Goal: Task Accomplishment & Management: Manage account settings

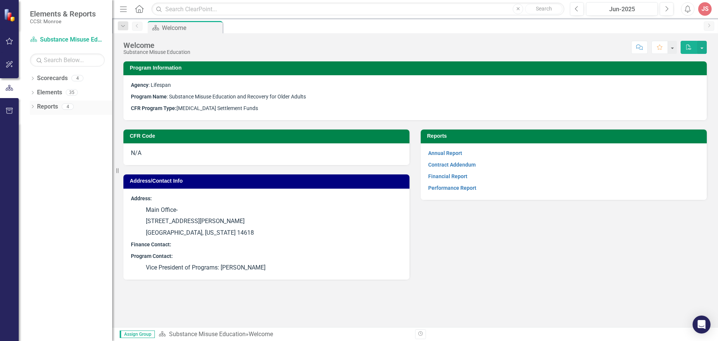
click at [45, 107] on link "Reports" at bounding box center [47, 106] width 21 height 9
click at [507, 247] on div "CFR Code N/A Address/Contact Info Address: Main Office- [STREET_ADDRESS][PERSON…" at bounding box center [415, 199] width 595 height 159
click at [61, 39] on link "Scorecard Substance Misuse Education" at bounding box center [67, 40] width 75 height 9
click at [9, 110] on icon "button" at bounding box center [10, 111] width 8 height 6
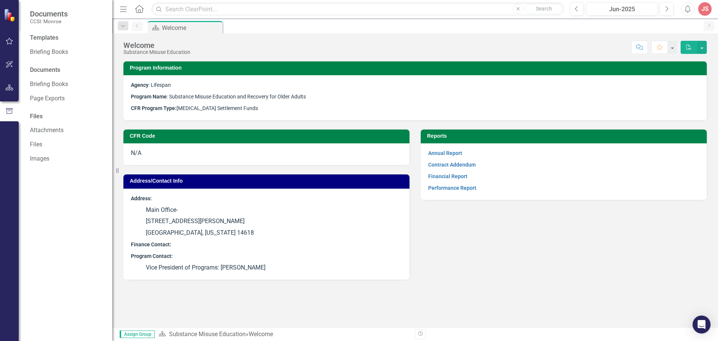
click at [543, 44] on div "Score: N/A Jun-2025 Completed Comment Favorite PDF" at bounding box center [450, 47] width 513 height 13
click at [385, 89] on p "Agency : Lifespan" at bounding box center [415, 86] width 568 height 10
click at [140, 11] on icon "Home" at bounding box center [139, 9] width 10 height 8
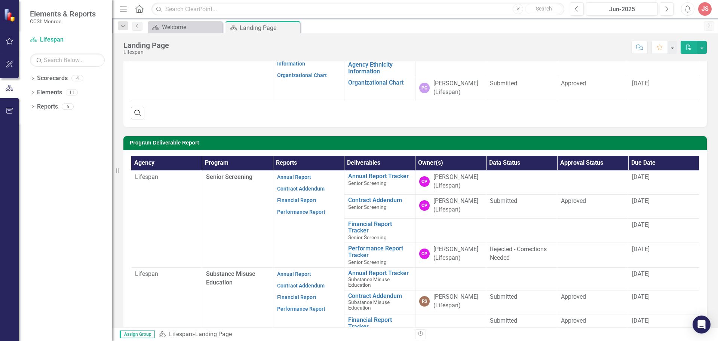
scroll to position [150, 0]
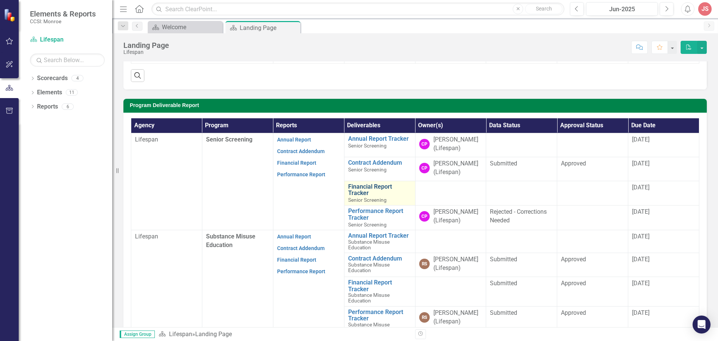
click at [392, 193] on link "Financial Report Tracker" at bounding box center [379, 189] width 63 height 13
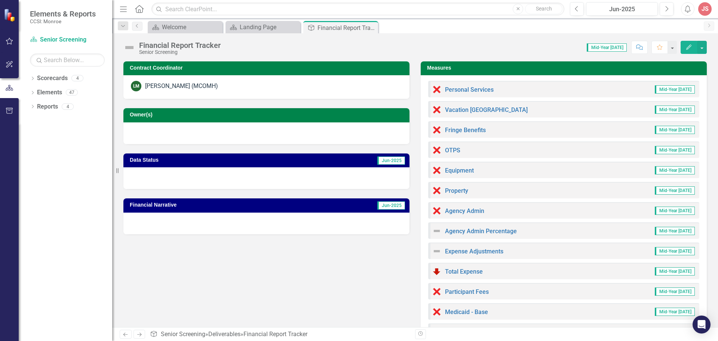
click at [669, 92] on span "Mid-Year [DATE]" at bounding box center [675, 89] width 40 height 8
click at [484, 113] on link "Vacation [GEOGRAPHIC_DATA]" at bounding box center [486, 109] width 83 height 7
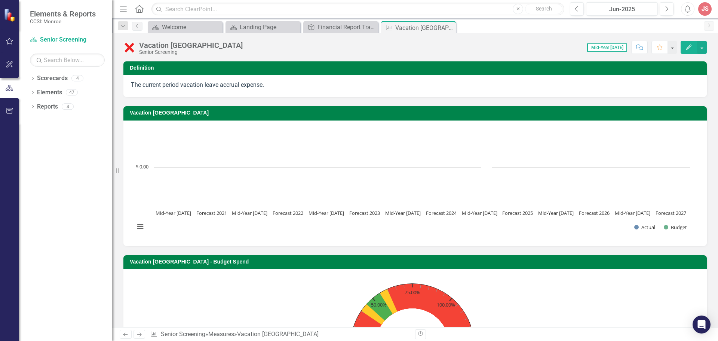
click at [153, 170] on rect "Interactive chart" at bounding box center [412, 182] width 563 height 112
click at [154, 160] on rect "Interactive chart" at bounding box center [412, 182] width 563 height 112
click at [190, 84] on div "The current period vacation leave accrual expense." at bounding box center [415, 85] width 568 height 9
click at [258, 88] on div "The current period vacation leave accrual expense." at bounding box center [415, 85] width 568 height 9
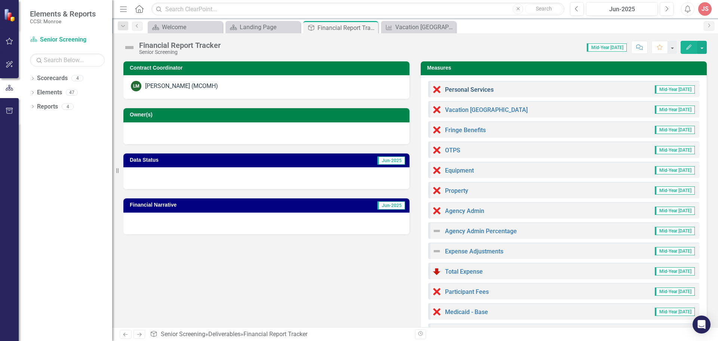
click at [461, 88] on link "Personal Services" at bounding box center [469, 89] width 49 height 7
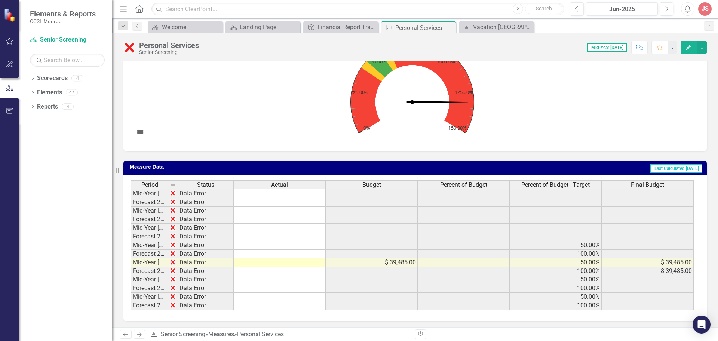
scroll to position [245, 0]
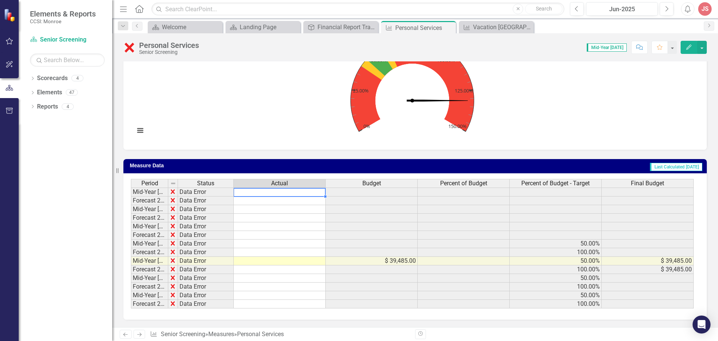
click at [281, 192] on td at bounding box center [280, 191] width 92 height 9
click at [261, 242] on td at bounding box center [280, 243] width 92 height 9
click at [264, 257] on td at bounding box center [280, 261] width 92 height 9
click at [286, 261] on td at bounding box center [280, 261] width 92 height 9
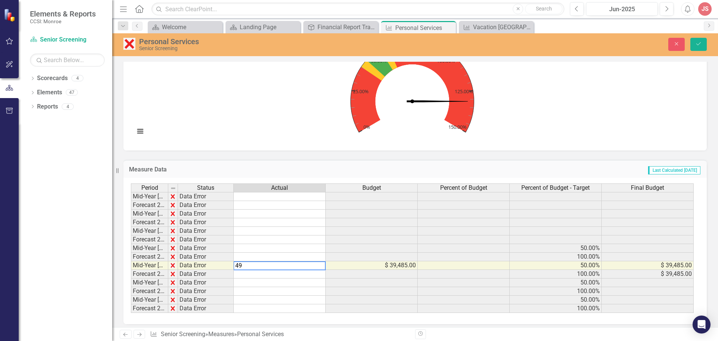
type textarea "4"
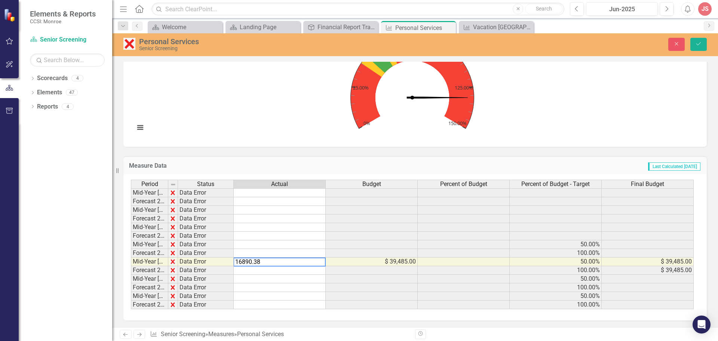
scroll to position [249, 0]
type textarea "16890.38"
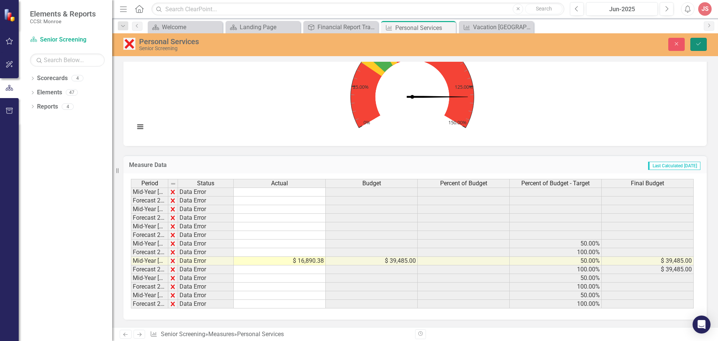
click at [696, 41] on button "Save" at bounding box center [698, 44] width 16 height 13
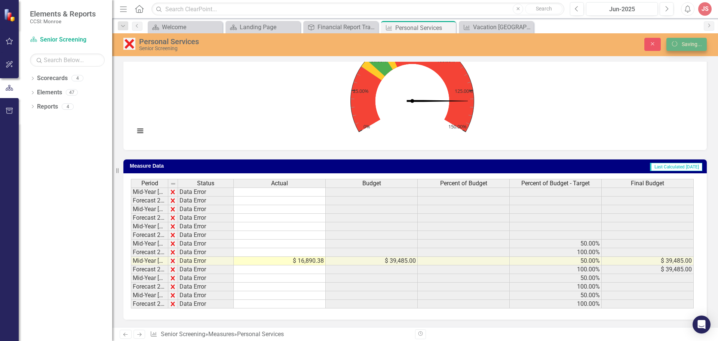
scroll to position [245, 0]
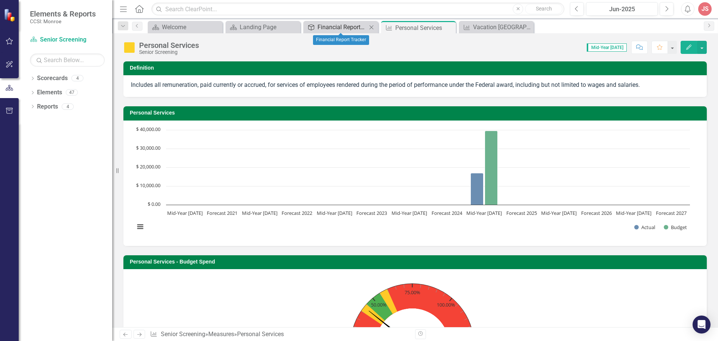
click at [347, 27] on div "Financial Report Tracker" at bounding box center [341, 26] width 49 height 9
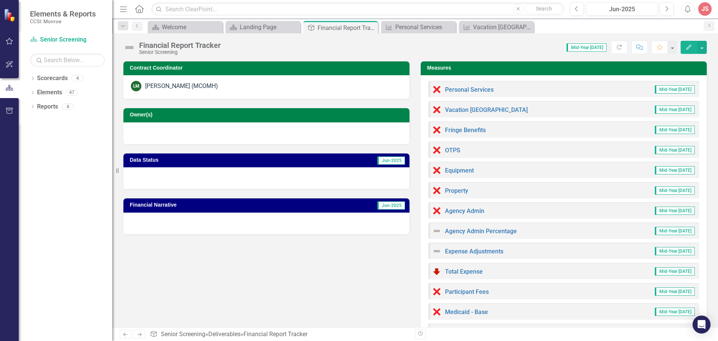
click at [678, 128] on span "Mid-Year [DATE]" at bounding box center [675, 130] width 40 height 8
click at [463, 129] on link "Fringe Benefits" at bounding box center [465, 129] width 41 height 7
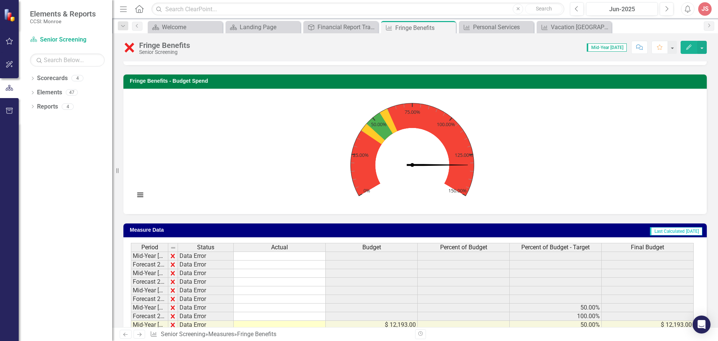
scroll to position [253, 0]
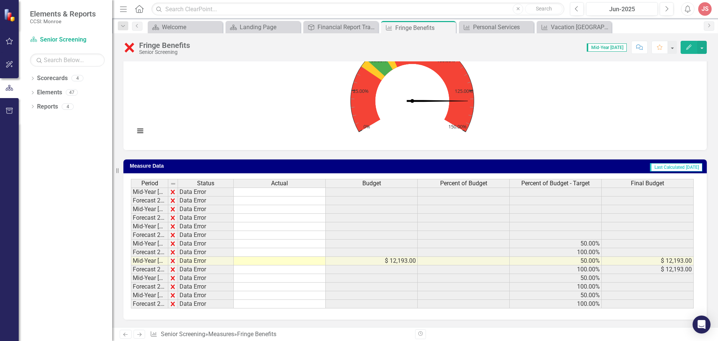
click at [248, 260] on td at bounding box center [280, 261] width 92 height 9
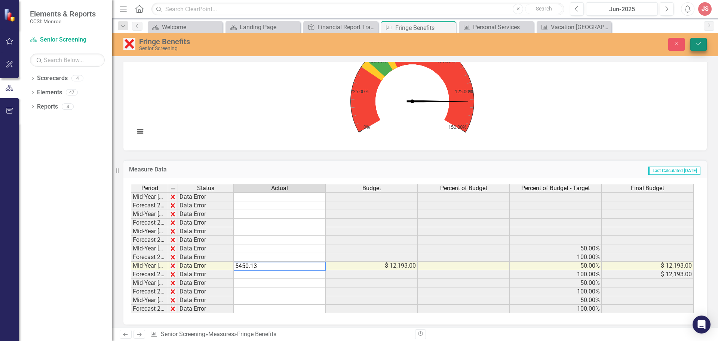
type textarea "5450.13"
click at [692, 43] on button "Save" at bounding box center [698, 44] width 16 height 13
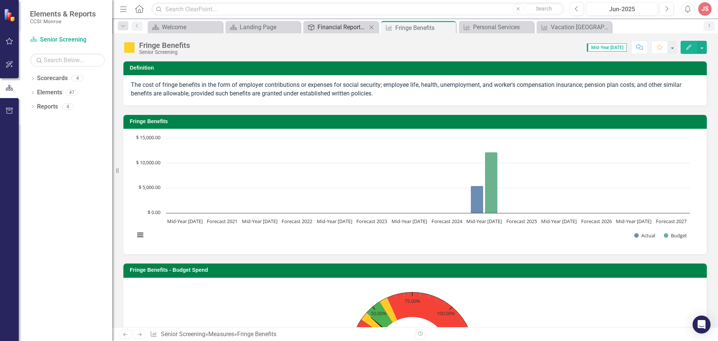
click at [355, 25] on div "Financial Report Tracker" at bounding box center [341, 26] width 49 height 9
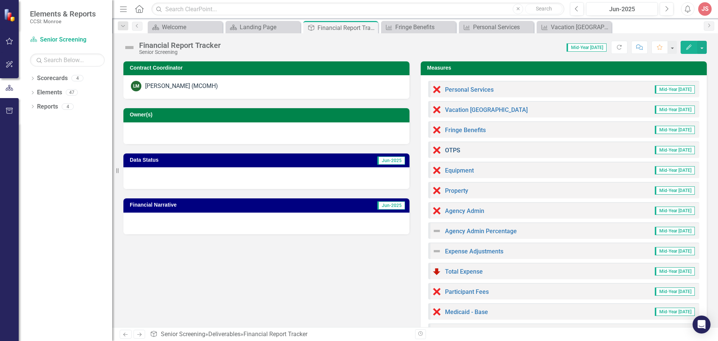
click at [445, 149] on link "OTPS" at bounding box center [452, 150] width 15 height 7
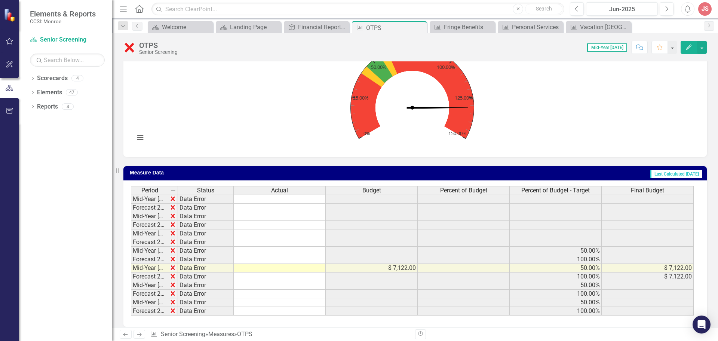
scroll to position [245, 0]
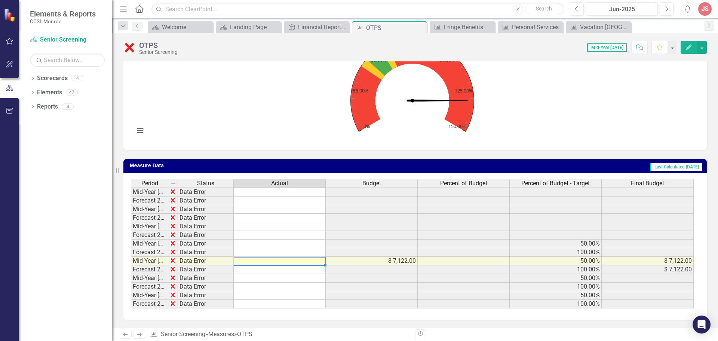
click at [270, 263] on td at bounding box center [280, 261] width 92 height 9
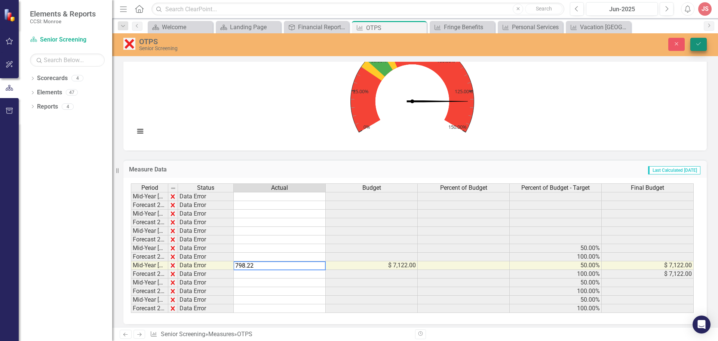
type textarea "798.22"
click at [705, 40] on button "Save" at bounding box center [698, 44] width 16 height 13
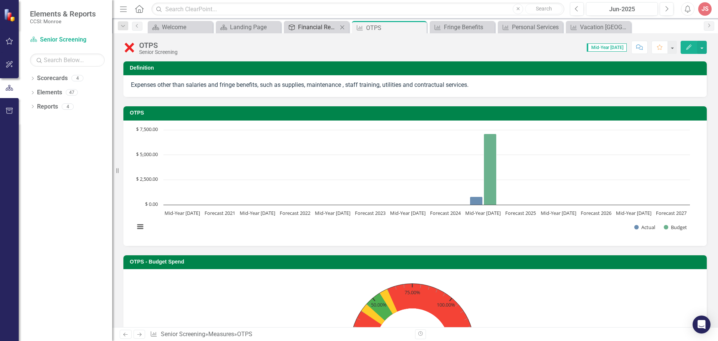
click at [320, 25] on div "Financial Report Tracker" at bounding box center [318, 26] width 40 height 9
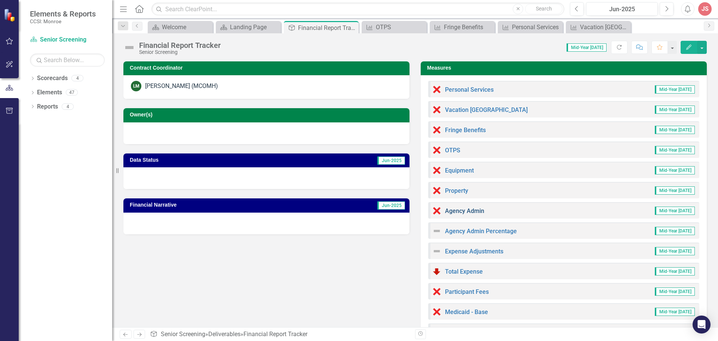
click at [462, 212] on link "Agency Admin" at bounding box center [464, 210] width 39 height 7
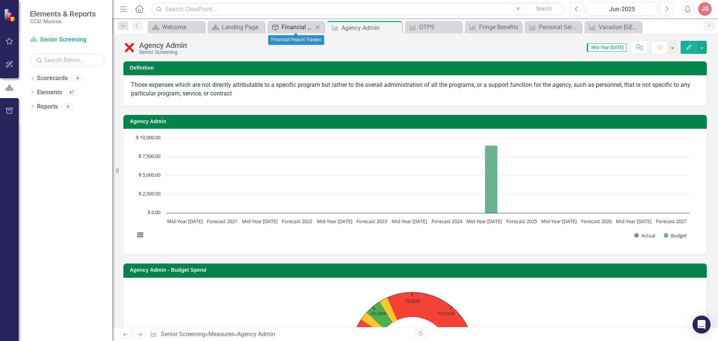
click at [302, 27] on div "Financial Report Tracker" at bounding box center [297, 26] width 31 height 9
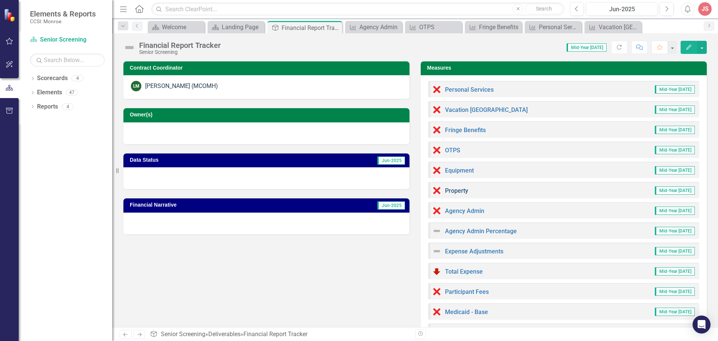
click at [455, 191] on link "Property" at bounding box center [456, 190] width 23 height 7
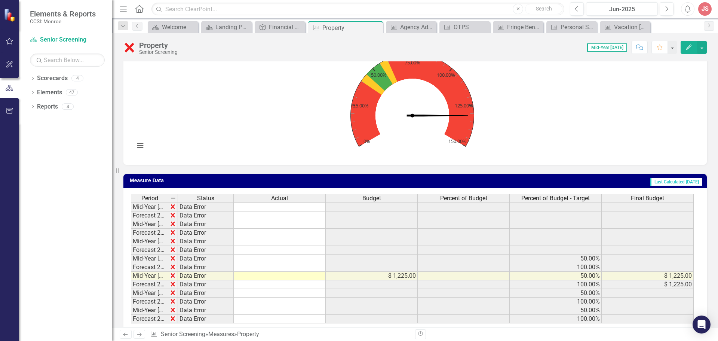
scroll to position [245, 0]
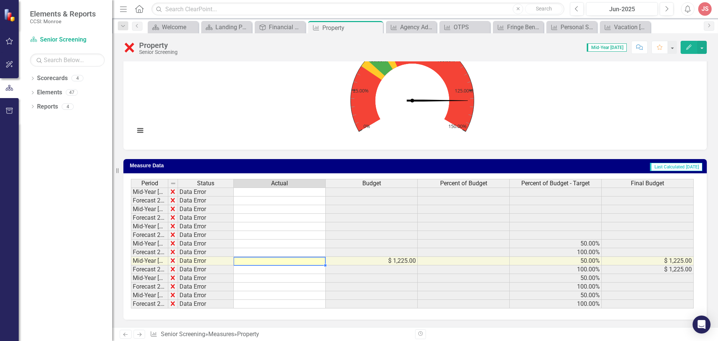
click at [277, 261] on td at bounding box center [280, 261] width 92 height 9
click at [284, 262] on td at bounding box center [280, 261] width 92 height 9
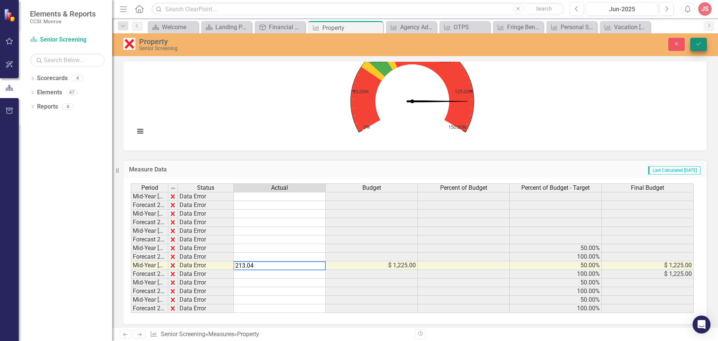
type textarea "213.04"
click at [700, 46] on icon "Save" at bounding box center [698, 43] width 7 height 5
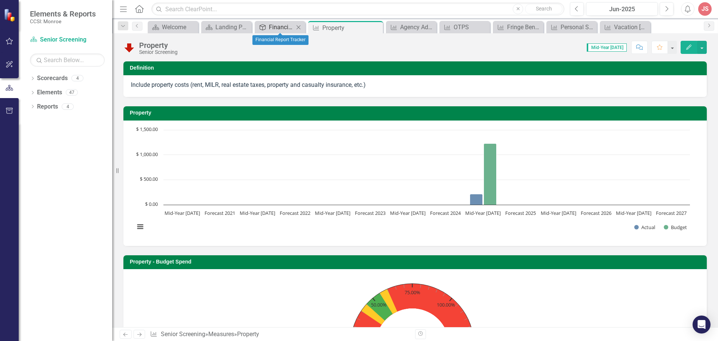
click at [276, 25] on div "Financial Report Tracker" at bounding box center [281, 26] width 25 height 9
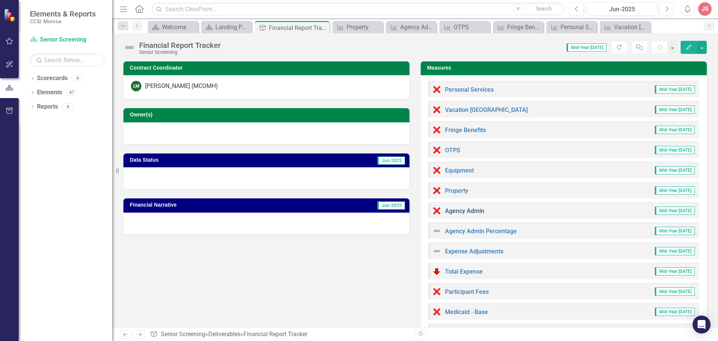
click at [473, 210] on link "Agency Admin" at bounding box center [464, 210] width 39 height 7
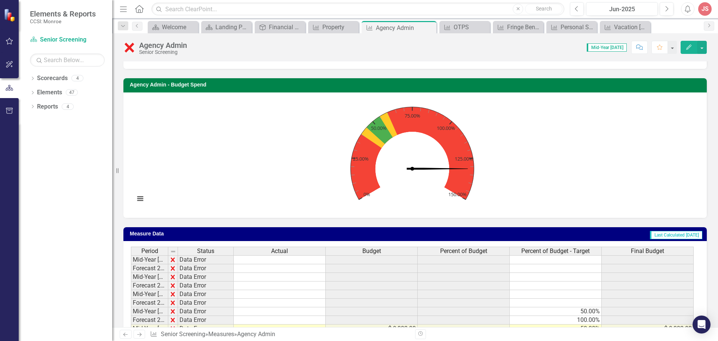
scroll to position [253, 0]
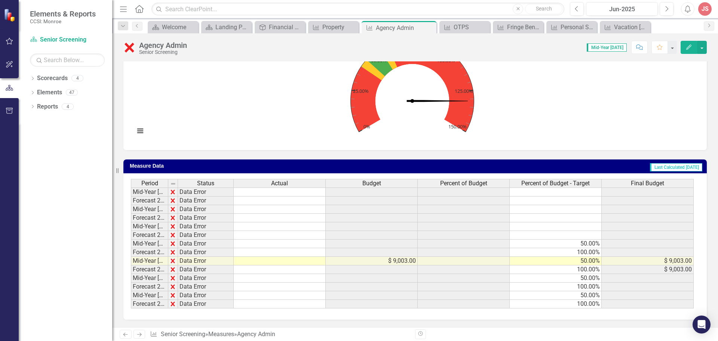
click at [277, 263] on td at bounding box center [280, 261] width 92 height 9
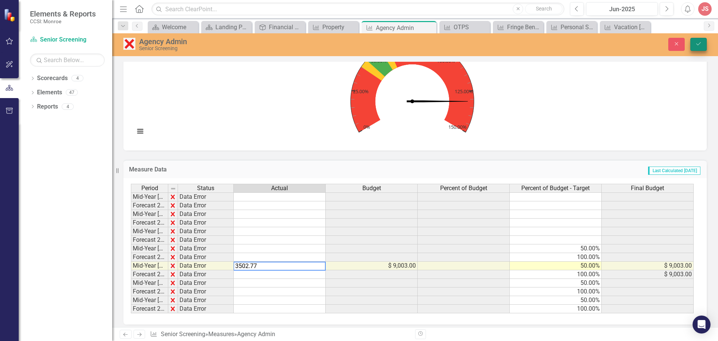
type textarea "3502.77"
click at [697, 41] on icon "Save" at bounding box center [698, 43] width 7 height 5
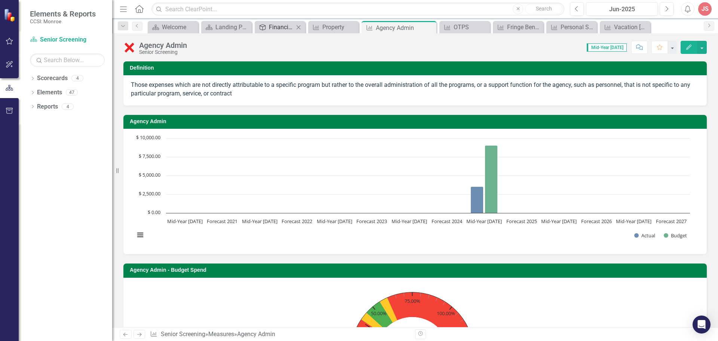
click at [280, 28] on div "Financial Report Tracker" at bounding box center [281, 26] width 25 height 9
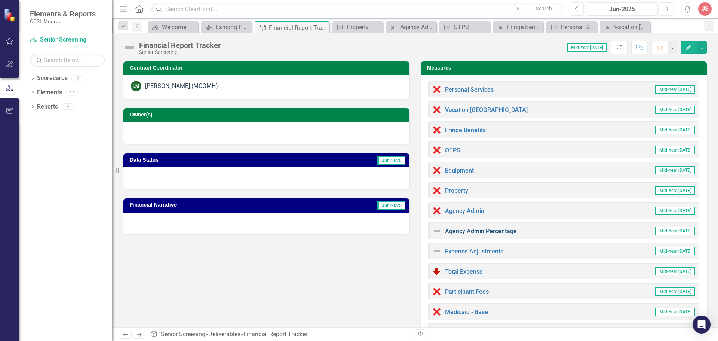
click at [488, 230] on link "Agency Admin Percentage" at bounding box center [481, 230] width 72 height 7
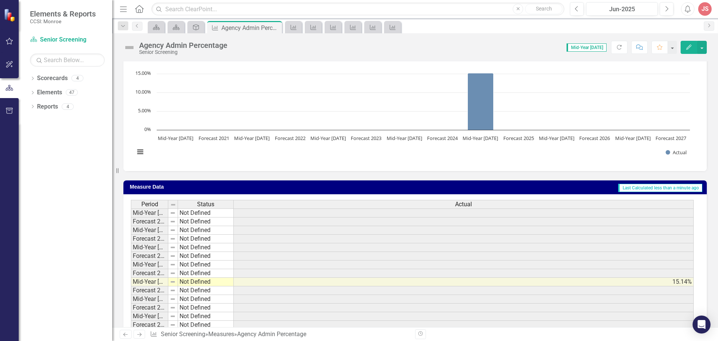
scroll to position [96, 0]
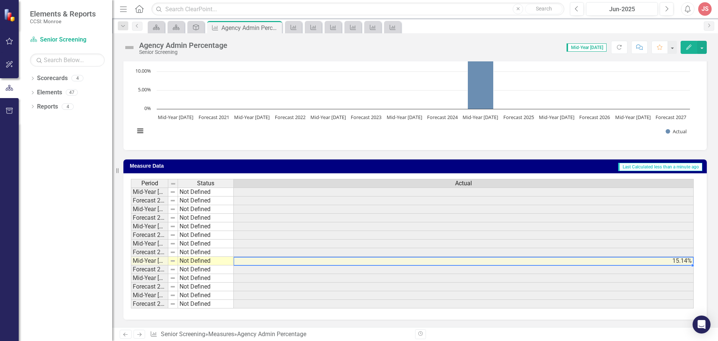
click at [262, 261] on td "15.14%" at bounding box center [464, 261] width 460 height 9
click at [352, 59] on div "Agency Admin Percentage Senior Screening Score: 0.00 Mid-Year [DATE] Completed …" at bounding box center [415, 180] width 606 height 294
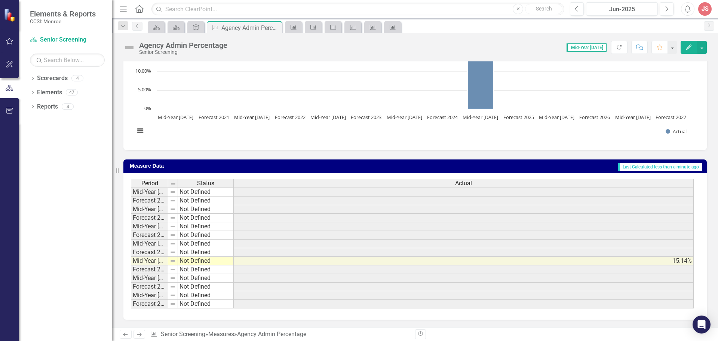
click at [675, 264] on td "15.14%" at bounding box center [464, 261] width 460 height 9
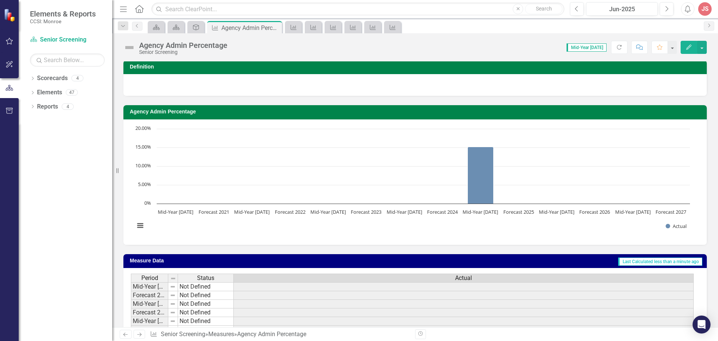
scroll to position [0, 0]
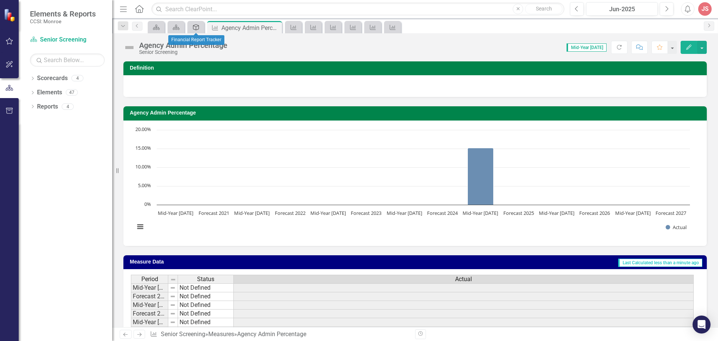
click at [194, 27] on icon "Deliverable" at bounding box center [195, 27] width 7 height 6
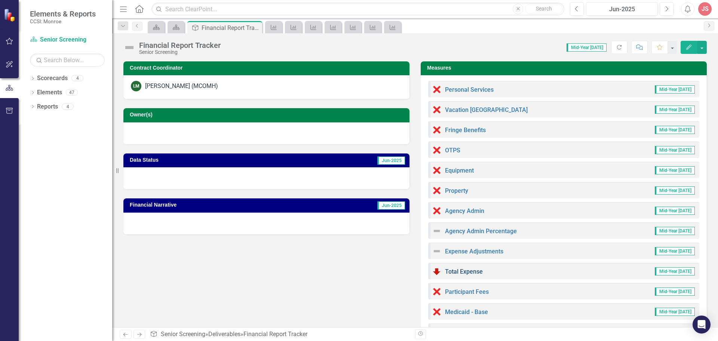
click at [466, 271] on link "Total Expense" at bounding box center [464, 271] width 38 height 7
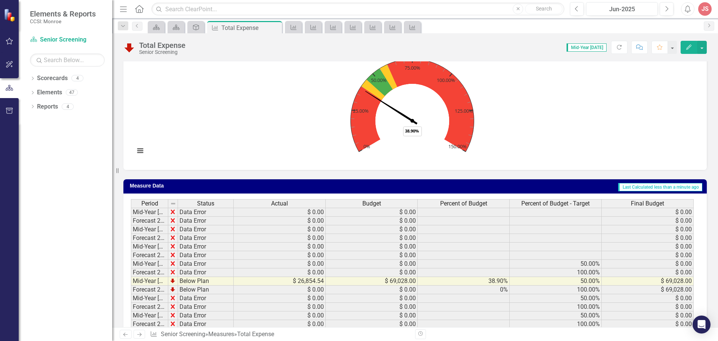
scroll to position [245, 0]
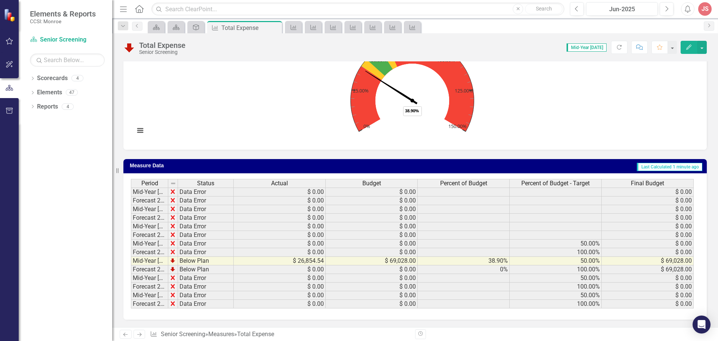
click at [131, 265] on div "Period Status Actual Budget Percent of Budget Percent of Budget - Target Final …" at bounding box center [131, 243] width 0 height 129
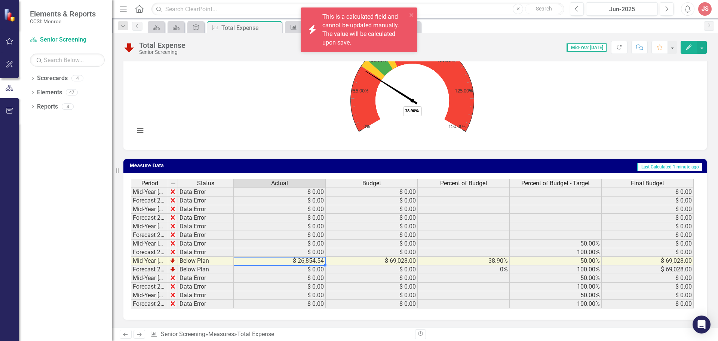
click at [273, 264] on td "$ 26,854.54" at bounding box center [280, 261] width 92 height 9
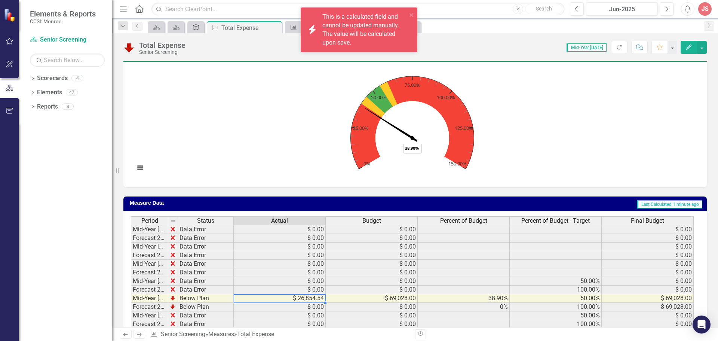
scroll to position [20, 0]
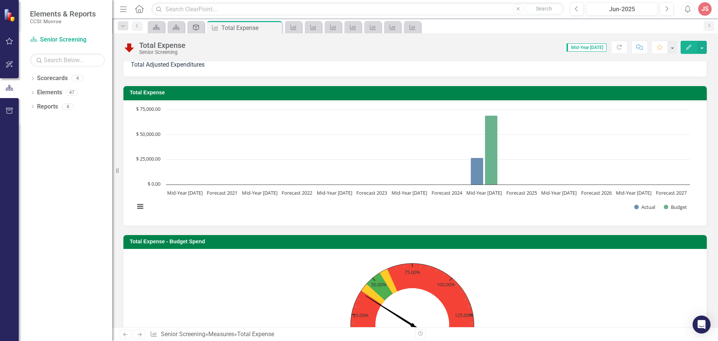
click at [199, 26] on icon "Deliverable" at bounding box center [195, 27] width 7 height 6
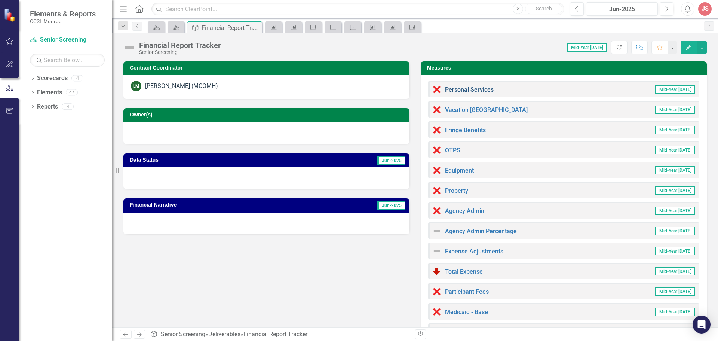
click at [482, 87] on link "Personal Services" at bounding box center [469, 89] width 49 height 7
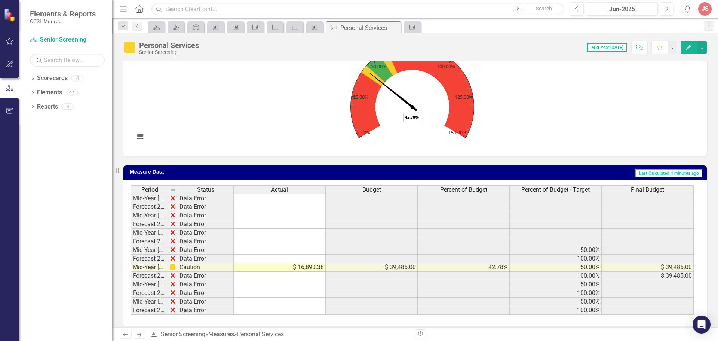
scroll to position [245, 0]
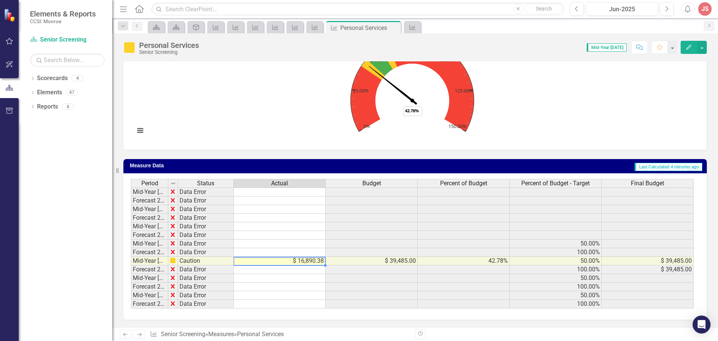
click at [283, 263] on td "$ 16,890.38" at bounding box center [280, 261] width 92 height 9
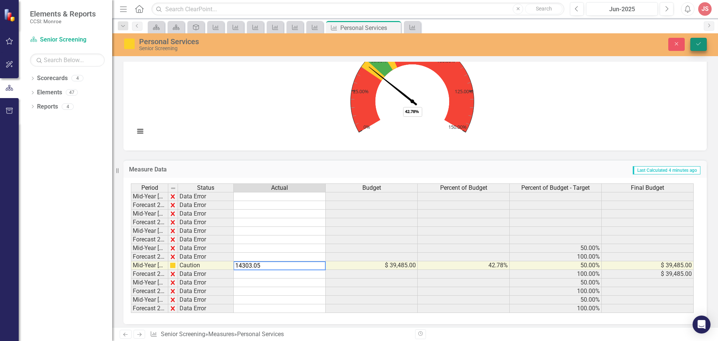
type textarea "14303.05"
click at [702, 42] on button "Save" at bounding box center [698, 44] width 16 height 13
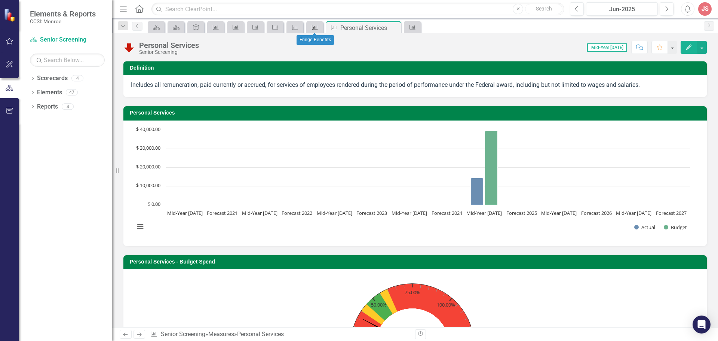
click at [313, 28] on icon "Measure" at bounding box center [314, 27] width 7 height 6
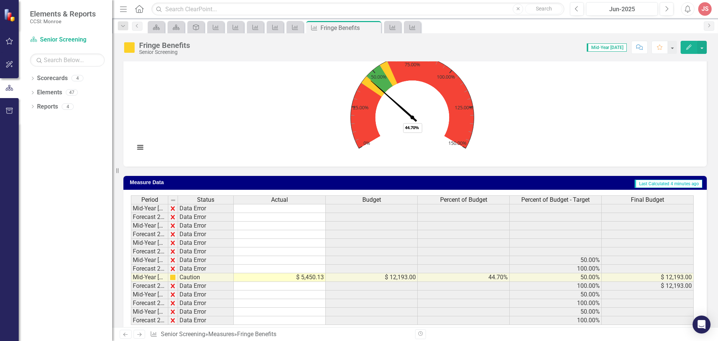
scroll to position [253, 0]
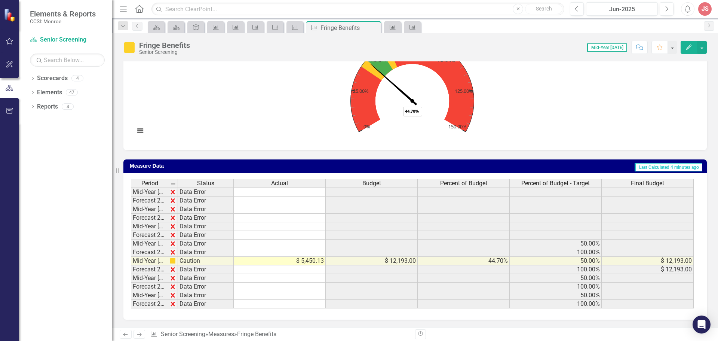
click at [289, 261] on td "$ 5,450.13" at bounding box center [280, 261] width 92 height 9
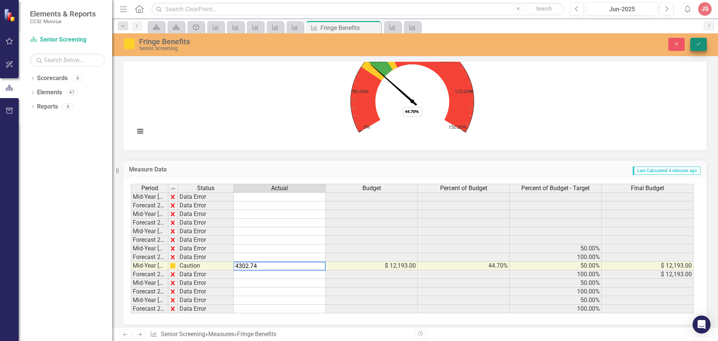
type textarea "4302.74"
click at [698, 46] on icon "Save" at bounding box center [698, 43] width 7 height 5
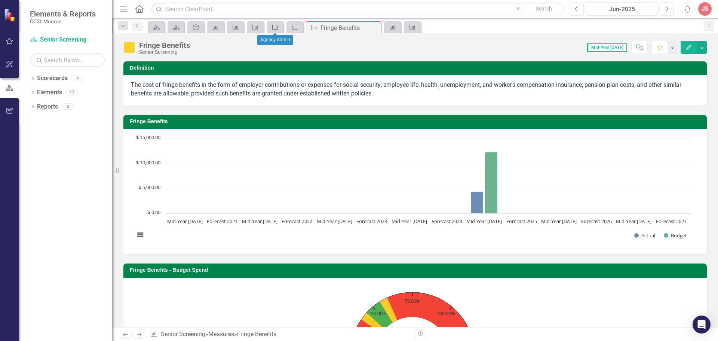
click at [274, 31] on div "Measure" at bounding box center [274, 26] width 10 height 9
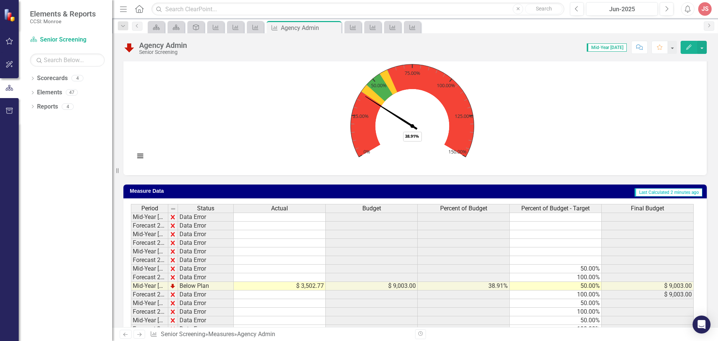
scroll to position [253, 0]
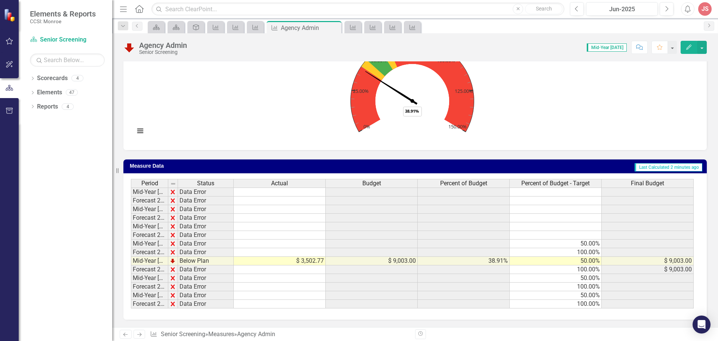
click at [269, 260] on td "$ 3,502.77" at bounding box center [280, 261] width 92 height 9
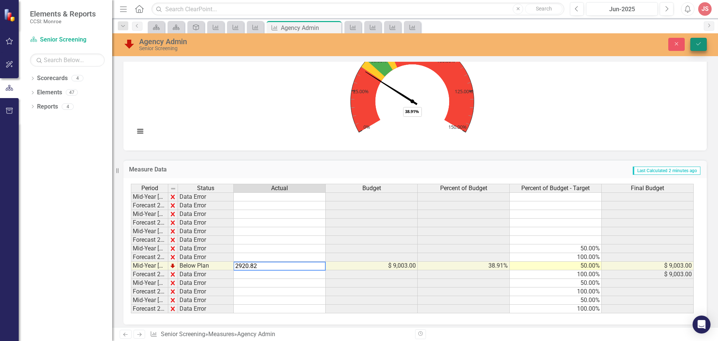
type textarea "2920.82"
click at [696, 43] on icon "Save" at bounding box center [698, 43] width 7 height 5
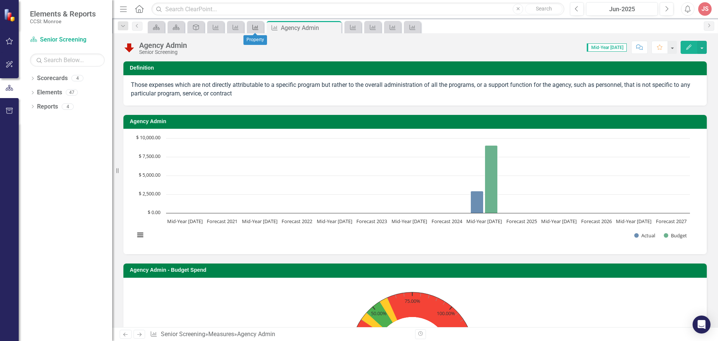
click at [256, 29] on icon "Measure" at bounding box center [255, 27] width 7 height 6
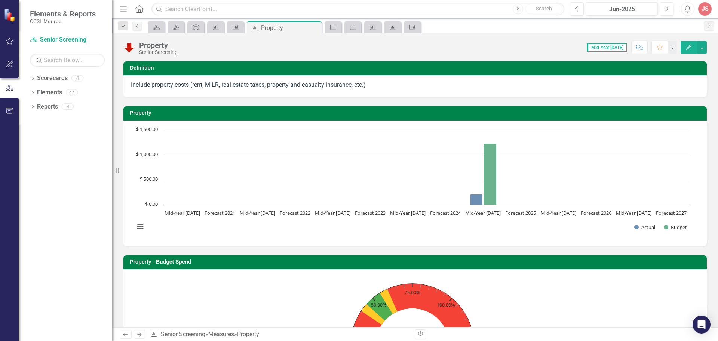
scroll to position [187, 0]
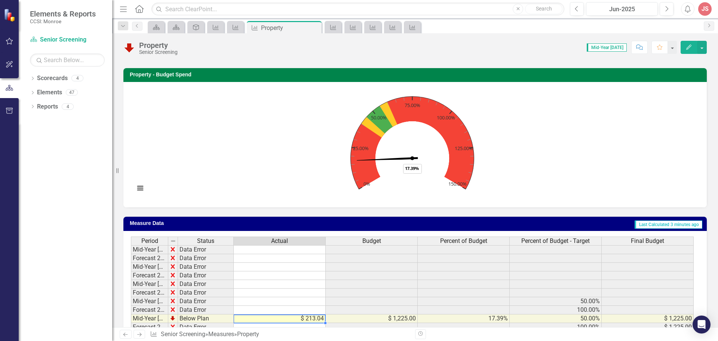
click at [278, 316] on td "$ 213.04" at bounding box center [280, 318] width 92 height 9
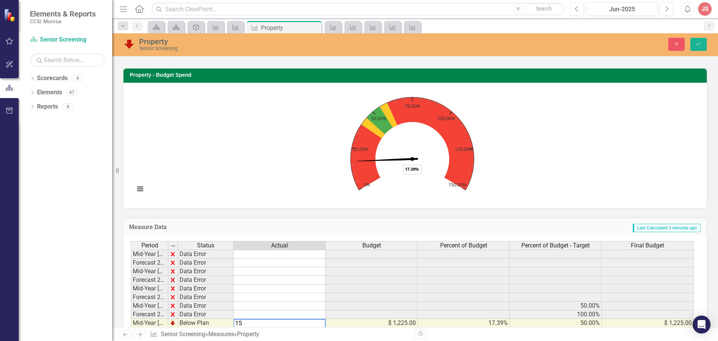
scroll to position [187, 0]
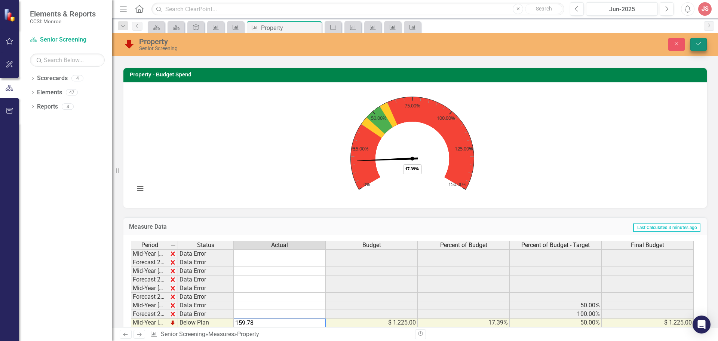
type textarea "159.78"
click at [699, 45] on icon "Save" at bounding box center [698, 43] width 7 height 5
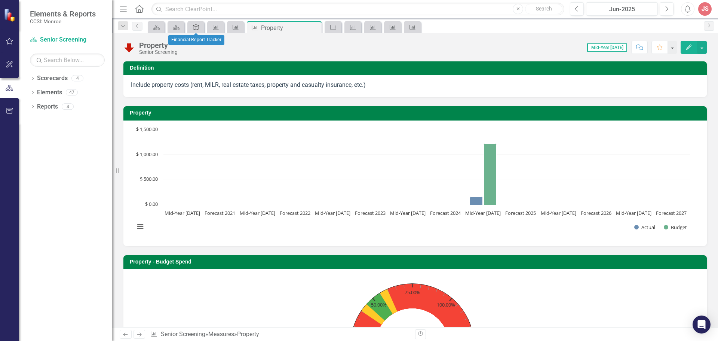
click at [193, 28] on icon at bounding box center [196, 27] width 6 height 6
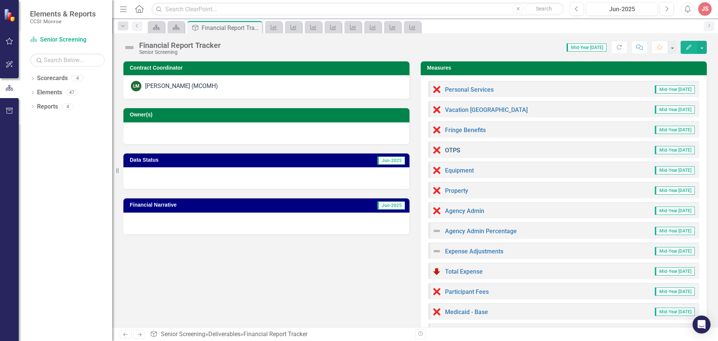
click at [452, 149] on link "OTPS" at bounding box center [452, 150] width 15 height 7
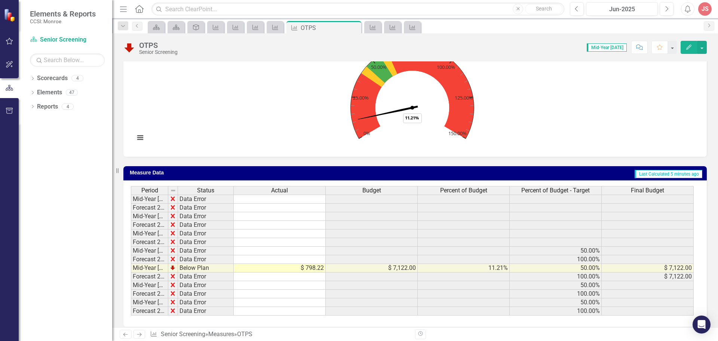
scroll to position [245, 0]
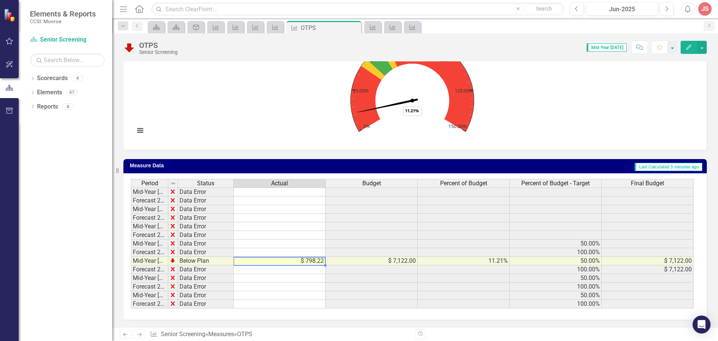
click at [131, 257] on div "Period Status Actual Budget Percent of Budget Percent of Budget - Target Final …" at bounding box center [131, 243] width 0 height 129
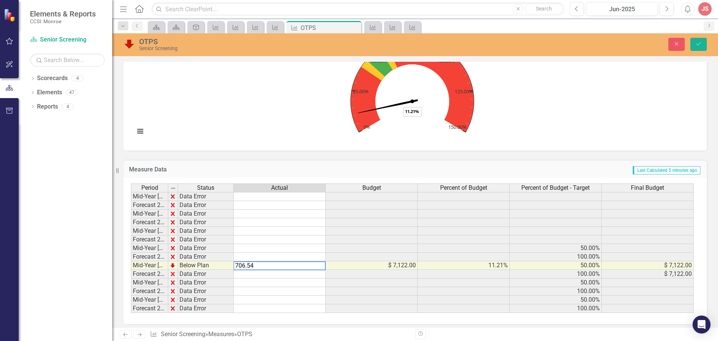
type textarea "706.54"
click at [687, 47] on div "Close Save" at bounding box center [591, 44] width 241 height 13
click at [702, 44] on button "Save" at bounding box center [698, 44] width 16 height 13
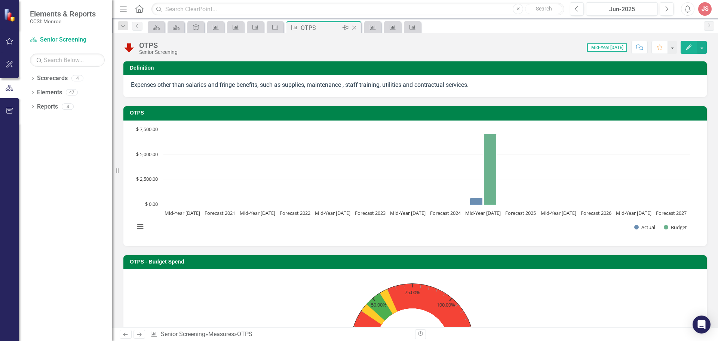
click at [356, 27] on icon "Close" at bounding box center [353, 28] width 7 height 6
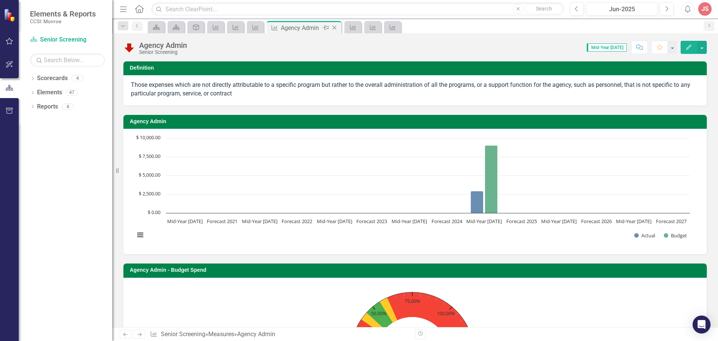
click at [335, 28] on icon "Close" at bounding box center [334, 28] width 7 height 6
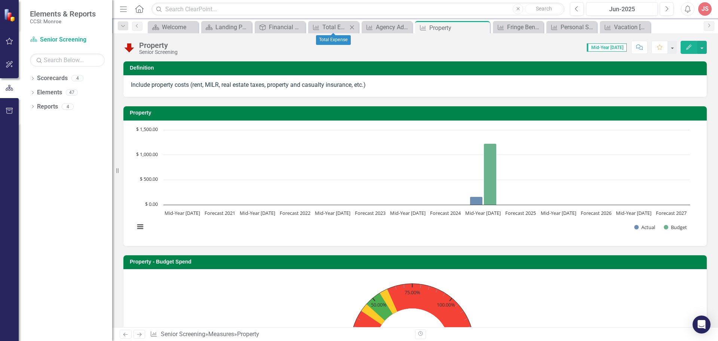
click at [354, 25] on icon "Close" at bounding box center [351, 27] width 7 height 6
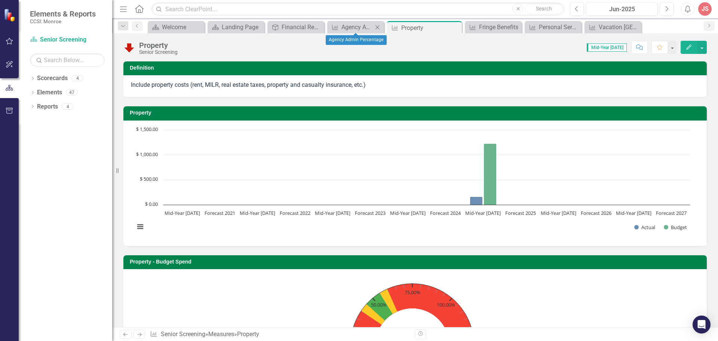
click at [376, 25] on icon "Close" at bounding box center [377, 27] width 7 height 6
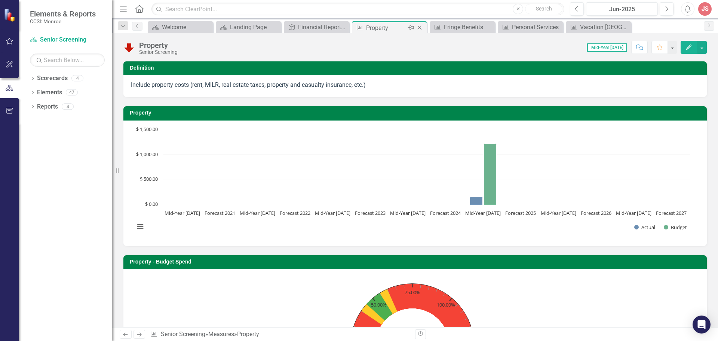
click at [416, 28] on icon "Close" at bounding box center [419, 28] width 7 height 6
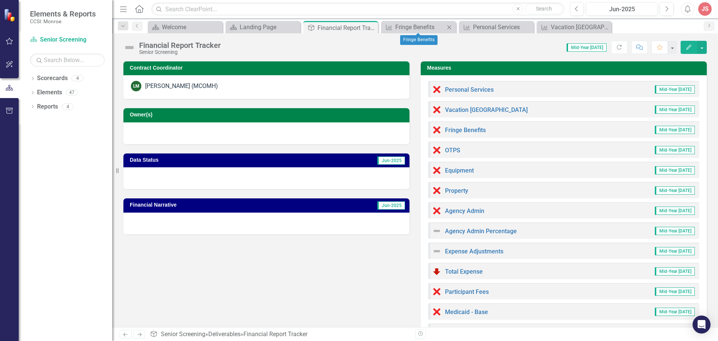
click at [447, 25] on icon "Close" at bounding box center [448, 27] width 7 height 6
click at [528, 27] on icon at bounding box center [527, 27] width 4 height 4
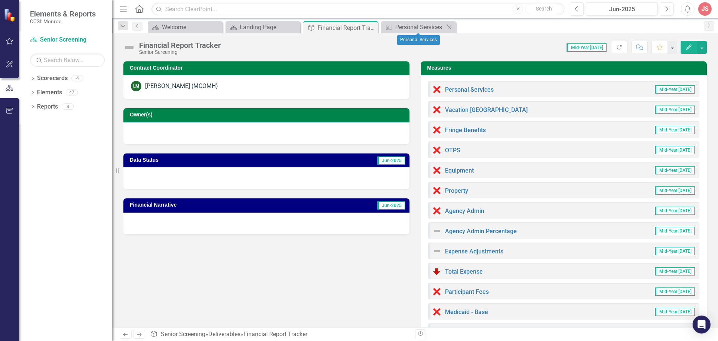
click at [450, 24] on div "Close" at bounding box center [449, 26] width 9 height 9
click at [461, 270] on link "Total Expense" at bounding box center [464, 271] width 38 height 7
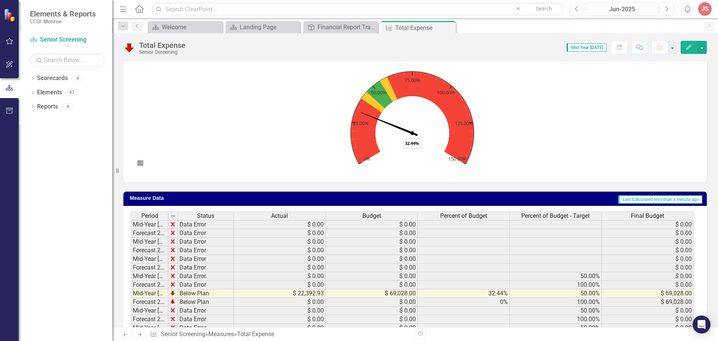
scroll to position [245, 0]
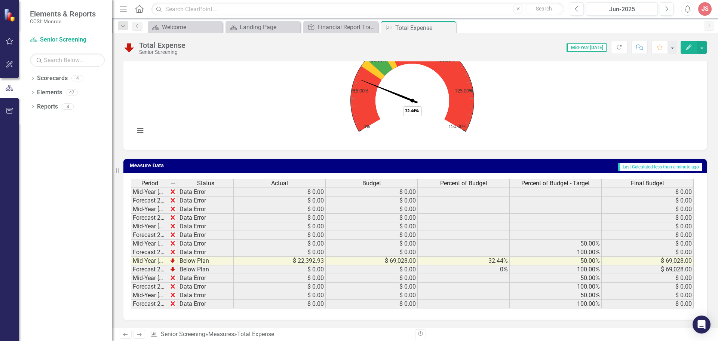
click at [597, 105] on rect "Interactive chart" at bounding box center [412, 86] width 563 height 112
click at [702, 47] on button "button" at bounding box center [702, 47] width 10 height 13
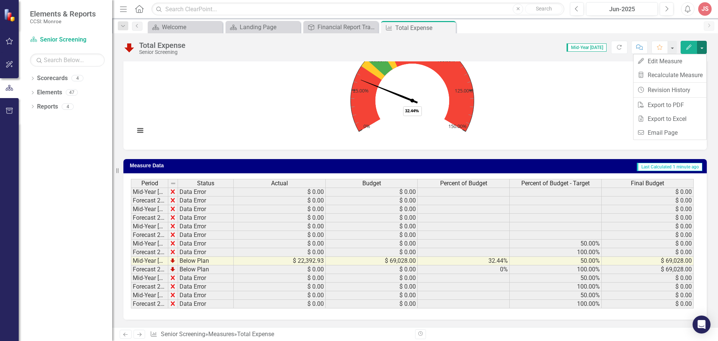
click at [529, 100] on rect "Interactive chart" at bounding box center [412, 86] width 563 height 112
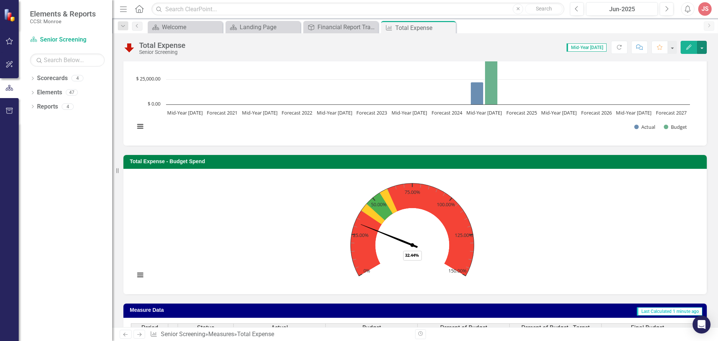
scroll to position [20, 0]
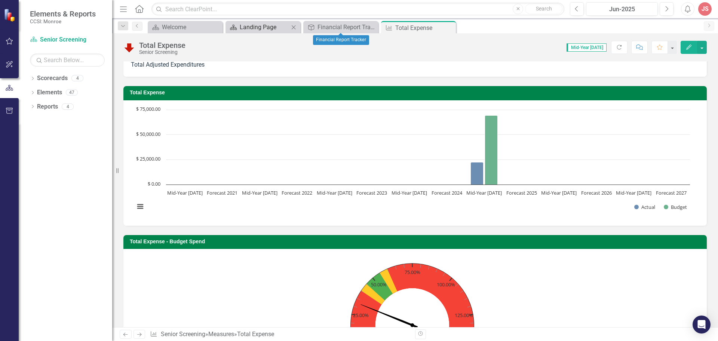
click at [251, 27] on div "Landing Page" at bounding box center [264, 26] width 49 height 9
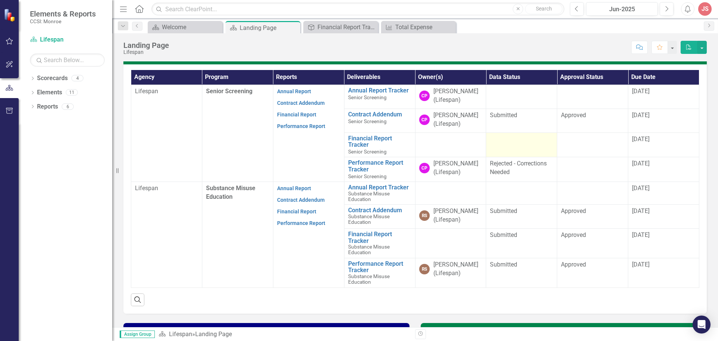
scroll to position [187, 0]
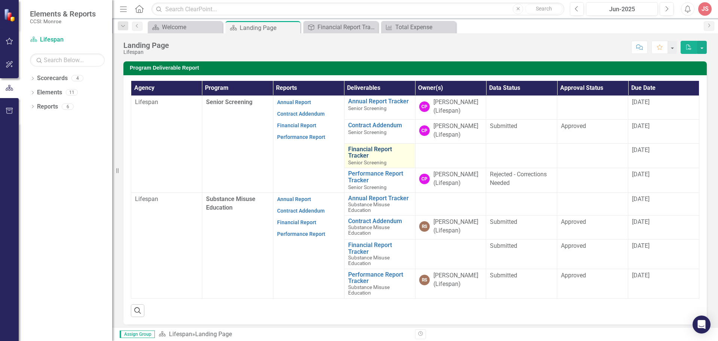
click at [357, 152] on link "Financial Report Tracker" at bounding box center [379, 152] width 63 height 13
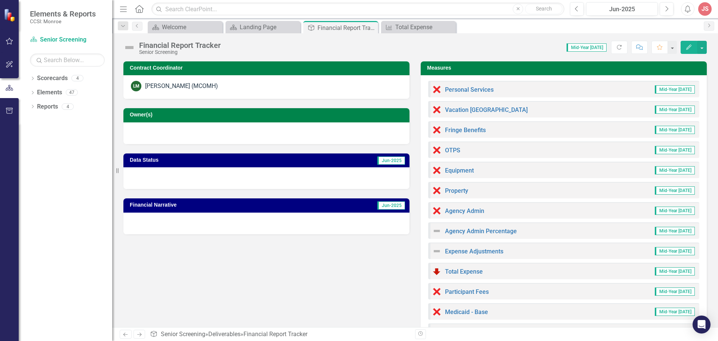
click at [478, 276] on div "Total Expense Mid-Year [DATE]" at bounding box center [563, 271] width 271 height 16
click at [466, 273] on link "Total Expense" at bounding box center [464, 271] width 38 height 7
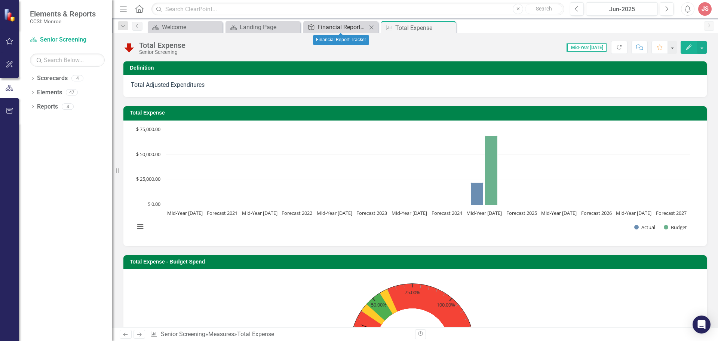
click at [345, 29] on div "Financial Report Tracker" at bounding box center [341, 26] width 49 height 9
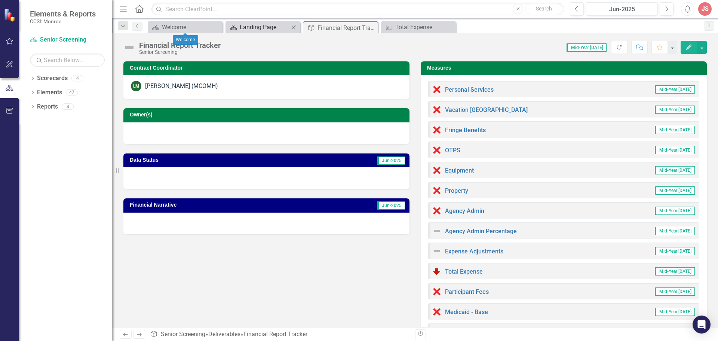
click at [253, 26] on div "Landing Page" at bounding box center [264, 26] width 49 height 9
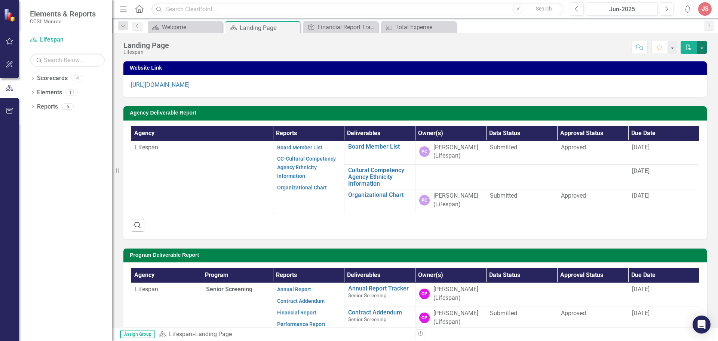
click at [700, 48] on button "button" at bounding box center [702, 47] width 10 height 13
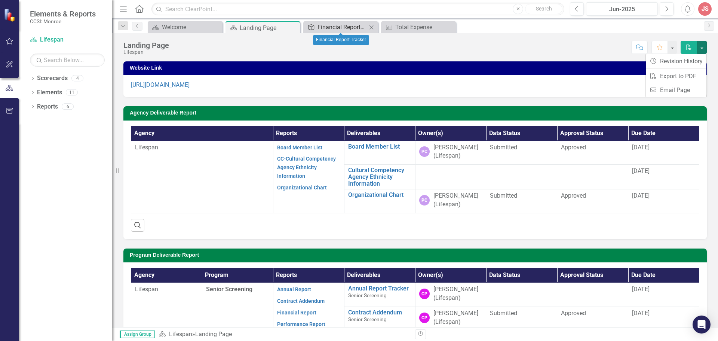
click at [342, 24] on div "Financial Report Tracker" at bounding box center [341, 26] width 49 height 9
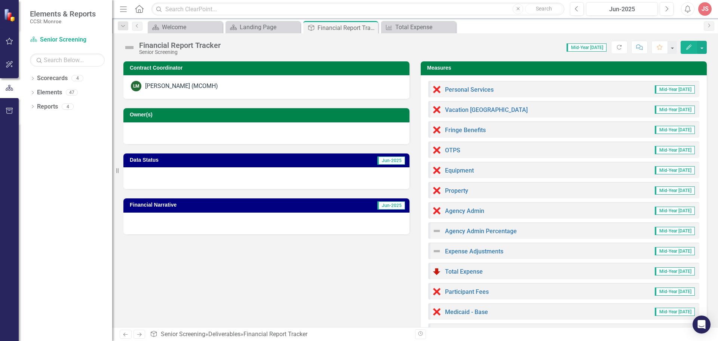
click at [389, 162] on span "Jun-2025" at bounding box center [391, 160] width 28 height 8
click at [388, 205] on span "Jun-2025" at bounding box center [391, 205] width 28 height 8
click at [506, 38] on div "Financial Report Tracker Senior Screening Score: 0.00 Mid-Year [DATE] Completed…" at bounding box center [415, 44] width 606 height 22
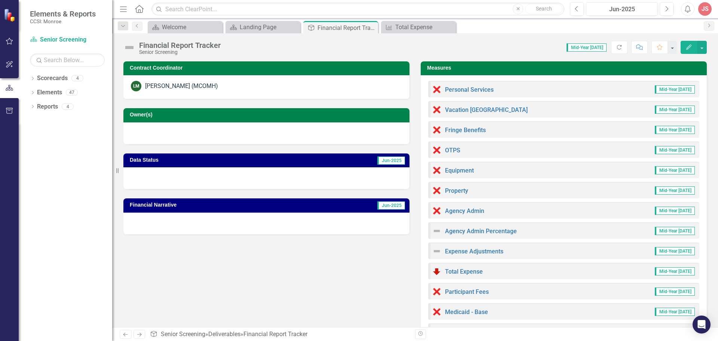
click at [288, 18] on div "Menu Home Search Close Search Previous Jun-2025 Next Alerts JS User Edit Profil…" at bounding box center [415, 9] width 606 height 18
click at [201, 29] on div "Welcome" at bounding box center [186, 26] width 49 height 9
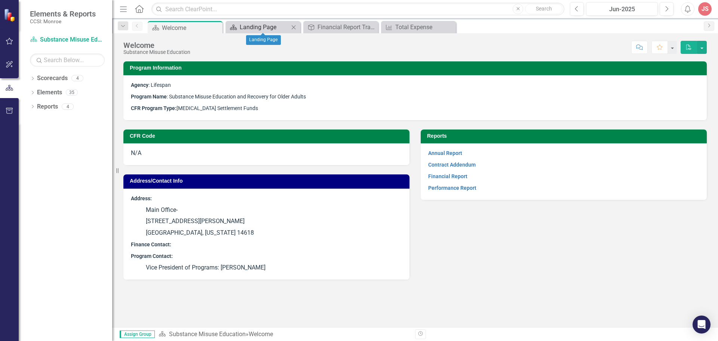
click at [244, 24] on div "Landing Page" at bounding box center [264, 26] width 49 height 9
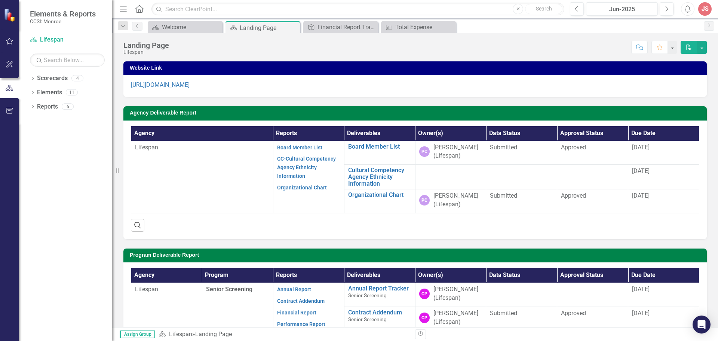
click at [28, 250] on div "Dropdown Scorecards 4 Dropdown Lifespan Senior Screening Substance Misuse Educa…" at bounding box center [65, 206] width 93 height 269
click at [49, 37] on link "Scorecard Lifespan" at bounding box center [67, 40] width 75 height 9
click at [191, 25] on div "Welcome" at bounding box center [186, 26] width 49 height 9
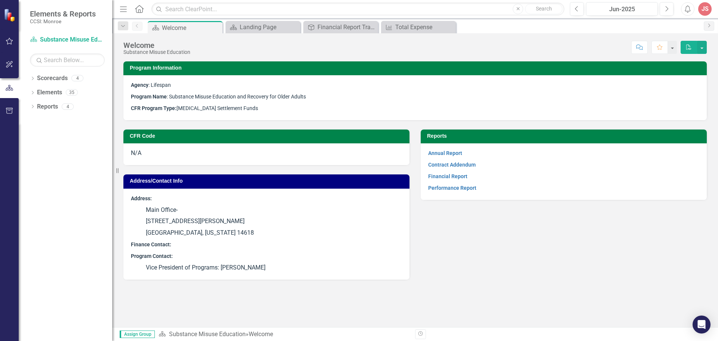
click at [510, 247] on div "CFR Code N/A Address/Contact Info Address: Main Office- [STREET_ADDRESS][PERSON…" at bounding box center [415, 199] width 595 height 159
click at [139, 12] on icon "Home" at bounding box center [139, 9] width 10 height 8
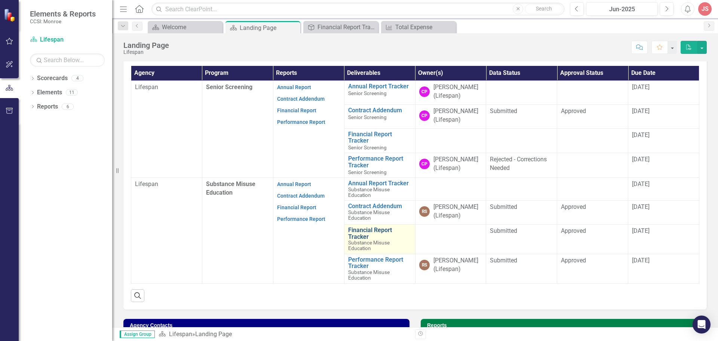
scroll to position [190, 0]
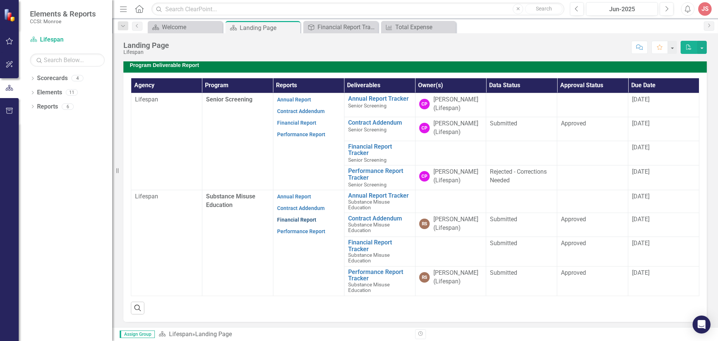
click at [300, 218] on link "Financial Report" at bounding box center [296, 220] width 39 height 6
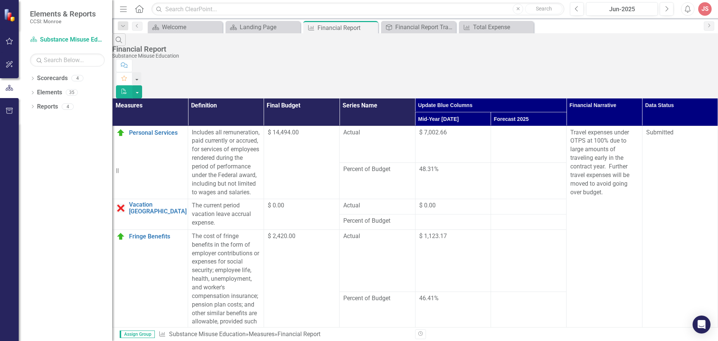
click at [338, 230] on td "$ 2,420.00" at bounding box center [302, 291] width 76 height 125
click at [335, 232] on div "$ 2,420.00" at bounding box center [302, 236] width 68 height 9
click at [259, 27] on div "Landing Page" at bounding box center [264, 26] width 49 height 9
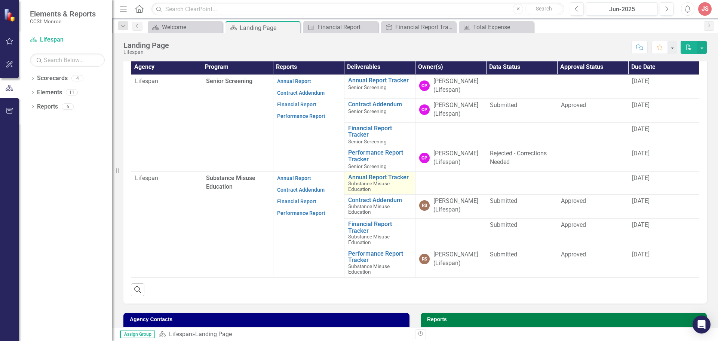
scroll to position [224, 0]
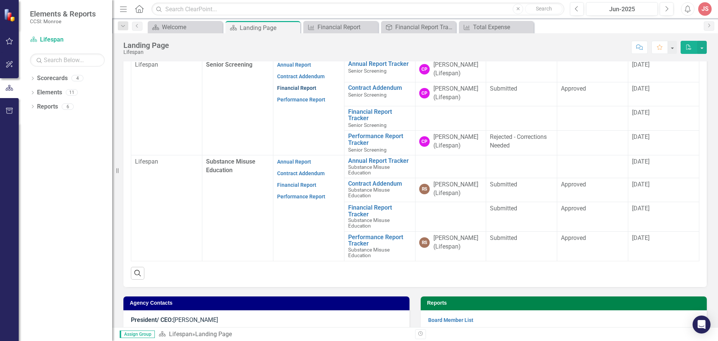
click at [300, 86] on link "Financial Report" at bounding box center [296, 88] width 39 height 6
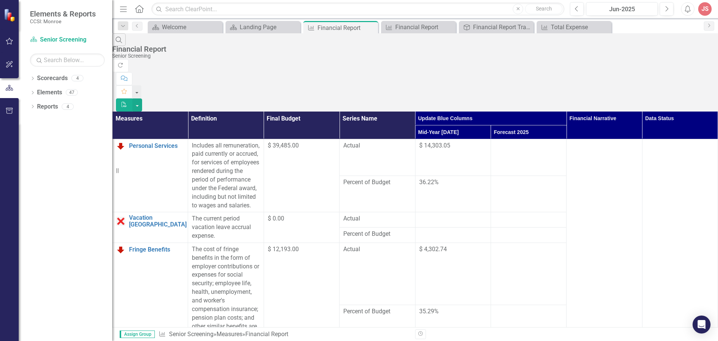
click at [335, 214] on div "$ 0.00" at bounding box center [302, 218] width 68 height 9
click at [339, 242] on td "$ 12,193.00" at bounding box center [302, 304] width 76 height 125
click at [319, 242] on td "$ 12,193.00" at bounding box center [302, 304] width 76 height 125
click at [415, 242] on td "Actual" at bounding box center [378, 273] width 76 height 62
drag, startPoint x: 482, startPoint y: 204, endPoint x: 477, endPoint y: 206, distance: 5.5
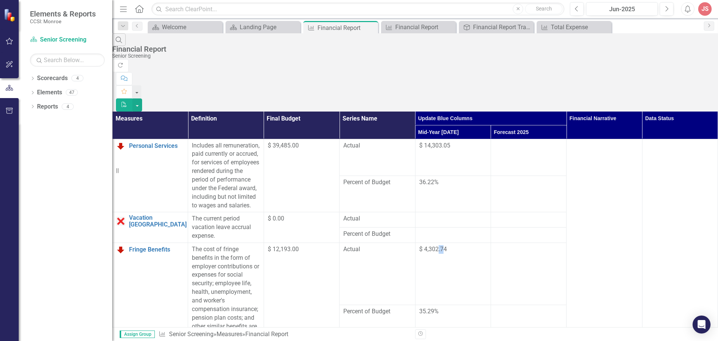
click at [477, 242] on td "$ 4,302.74" at bounding box center [453, 273] width 76 height 62
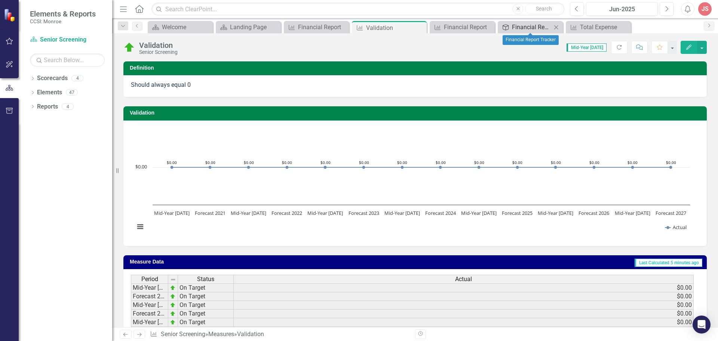
click at [518, 24] on div "Financial Report Tracker" at bounding box center [532, 26] width 40 height 9
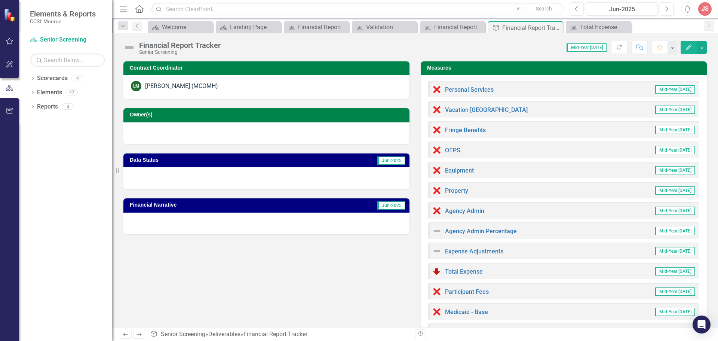
click at [138, 9] on icon "Home" at bounding box center [139, 9] width 10 height 8
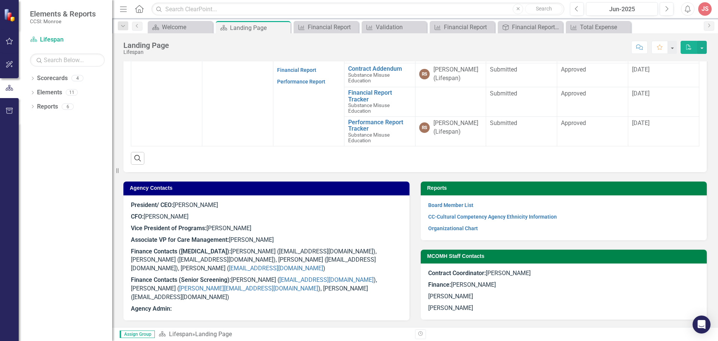
scroll to position [264, 0]
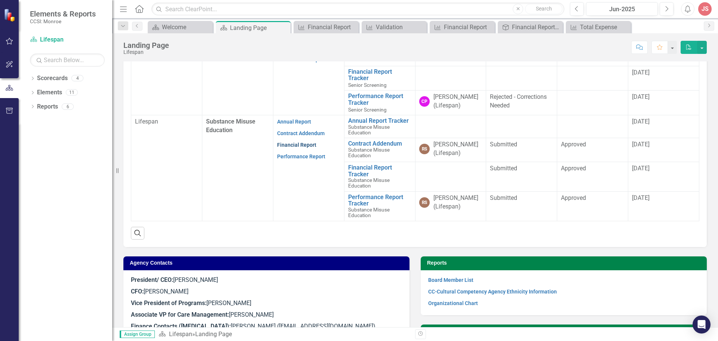
click at [291, 144] on link "Financial Report" at bounding box center [296, 145] width 39 height 6
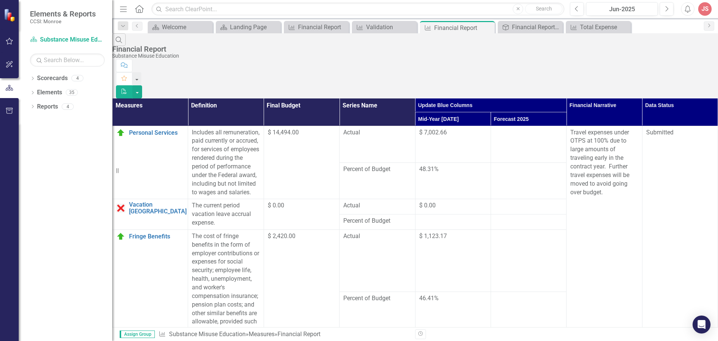
click at [672, 98] on th "Data Status" at bounding box center [680, 112] width 76 height 28
click at [45, 104] on link "Reports" at bounding box center [47, 106] width 21 height 9
click at [53, 91] on link "Elements" at bounding box center [49, 92] width 25 height 9
click at [53, 79] on link "Scorecards" at bounding box center [52, 78] width 31 height 9
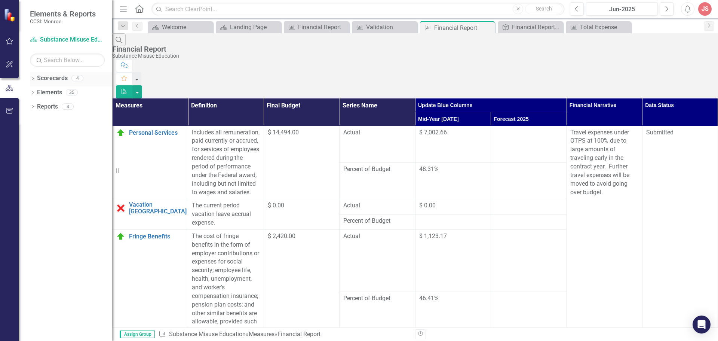
click at [31, 77] on icon "Dropdown" at bounding box center [32, 79] width 5 height 4
click at [33, 120] on icon "Dropdown" at bounding box center [32, 121] width 5 height 4
click at [31, 162] on icon "Dropdown" at bounding box center [32, 164] width 5 height 4
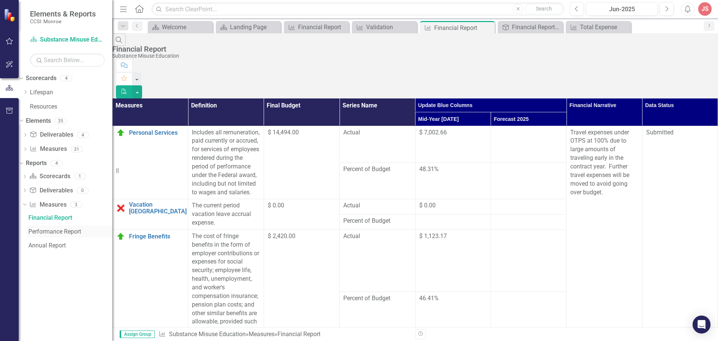
click at [67, 230] on div "Performance Report" at bounding box center [70, 231] width 84 height 7
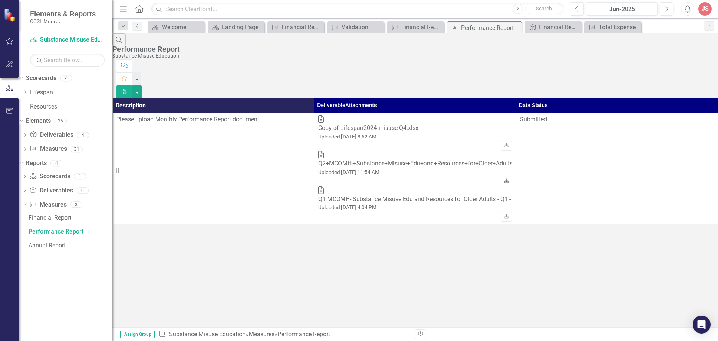
click at [423, 224] on div "Search Performance Report Substance Misuse Education Comment Favorite PDF Descr…" at bounding box center [415, 128] width 606 height 191
click at [54, 40] on link "Scorecard Substance Misuse Education" at bounding box center [67, 40] width 75 height 9
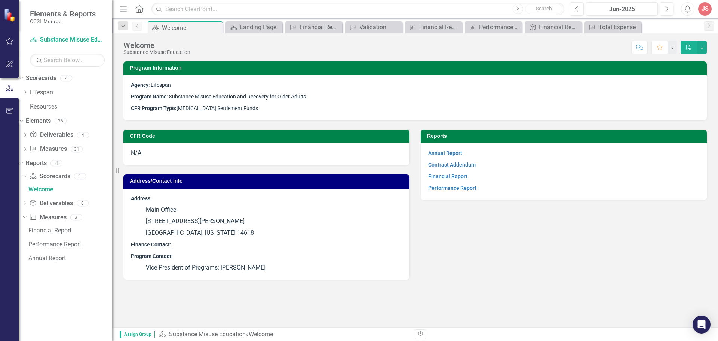
click at [139, 7] on icon "Home" at bounding box center [139, 9] width 10 height 8
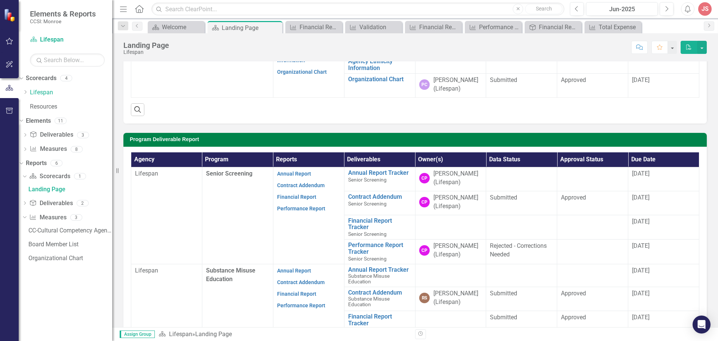
scroll to position [224, 0]
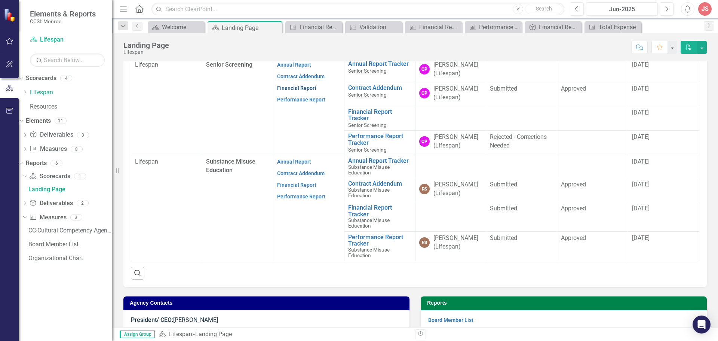
click at [291, 88] on link "Financial Report" at bounding box center [296, 88] width 39 height 6
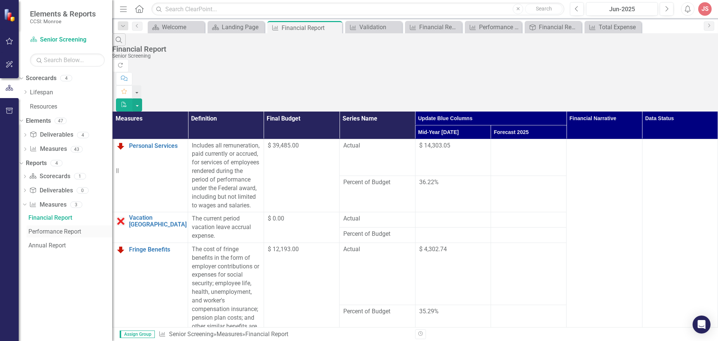
click at [58, 228] on div "Performance Report" at bounding box center [70, 231] width 84 height 7
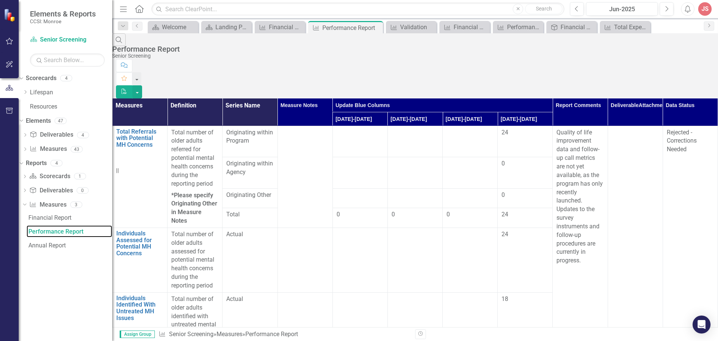
scroll to position [673, 0]
click at [65, 215] on div "Financial Report" at bounding box center [70, 217] width 84 height 7
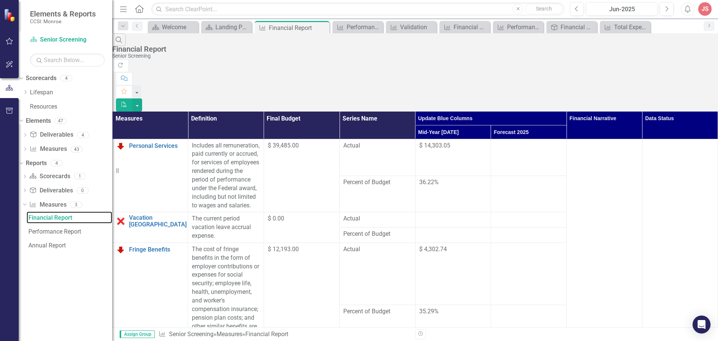
scroll to position [943, 0]
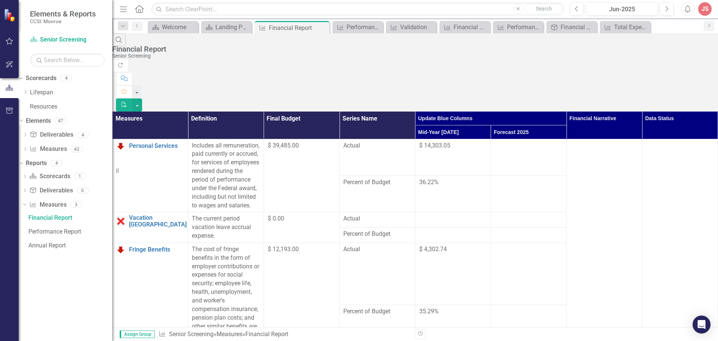
click at [273, 48] on div "Search Financial Report Senior Screening" at bounding box center [415, 46] width 606 height 26
click at [61, 214] on div "Financial Report" at bounding box center [70, 217] width 84 height 7
click at [660, 111] on th "Data Status" at bounding box center [680, 125] width 76 height 28
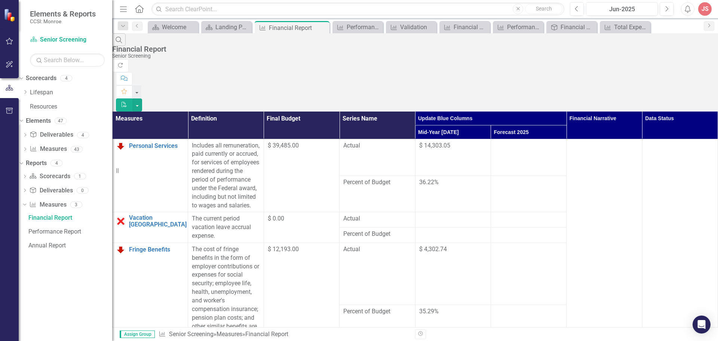
click at [665, 111] on th "Data Status" at bounding box center [680, 125] width 76 height 28
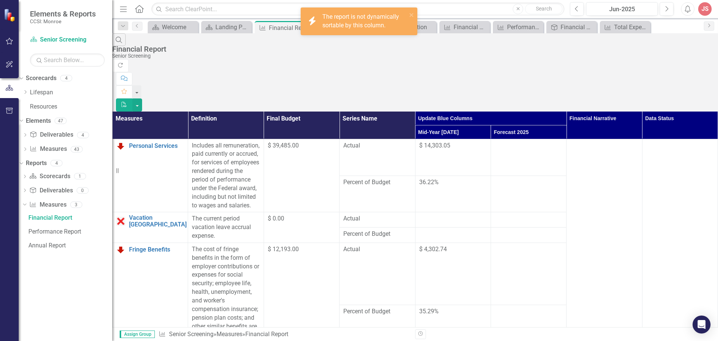
click at [667, 111] on th "Data Status" at bounding box center [680, 125] width 76 height 28
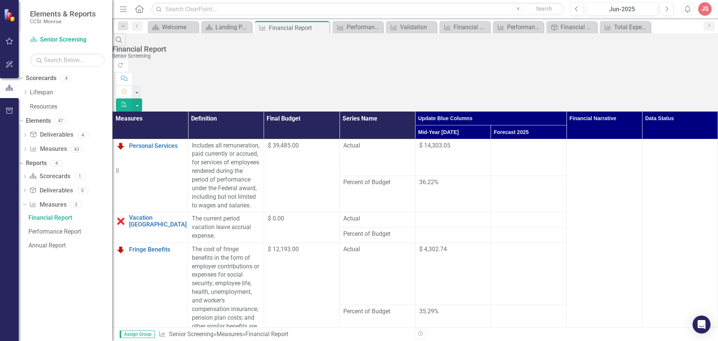
click at [260, 214] on div "The current period vacation leave accrual expense." at bounding box center [226, 227] width 68 height 26
click at [506, 175] on td at bounding box center [529, 193] width 76 height 37
click at [66, 177] on link "Scorecard Scorecards" at bounding box center [49, 176] width 41 height 9
click at [27, 175] on icon "Dropdown" at bounding box center [24, 177] width 5 height 4
click at [53, 187] on div "Welcome" at bounding box center [70, 189] width 84 height 7
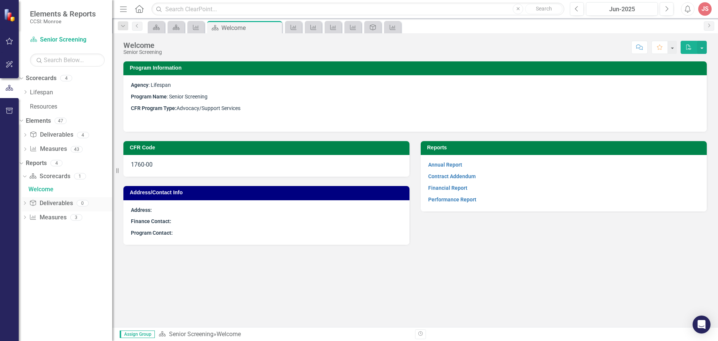
click at [26, 202] on icon at bounding box center [25, 202] width 2 height 3
click at [27, 201] on div "Dropdown" at bounding box center [24, 204] width 5 height 6
click at [65, 218] on div "Financial Report" at bounding box center [70, 217] width 84 height 7
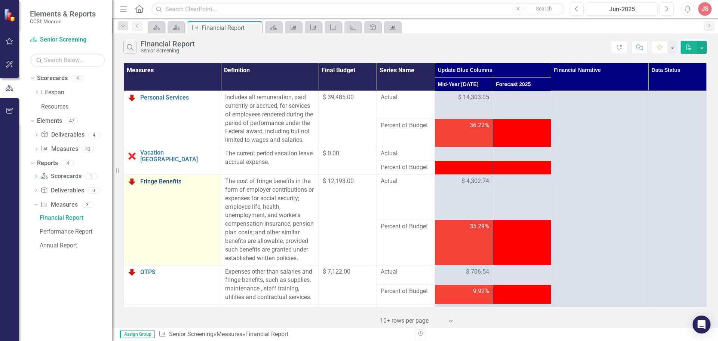
click at [170, 185] on link "Fringe Benefits" at bounding box center [178, 181] width 77 height 7
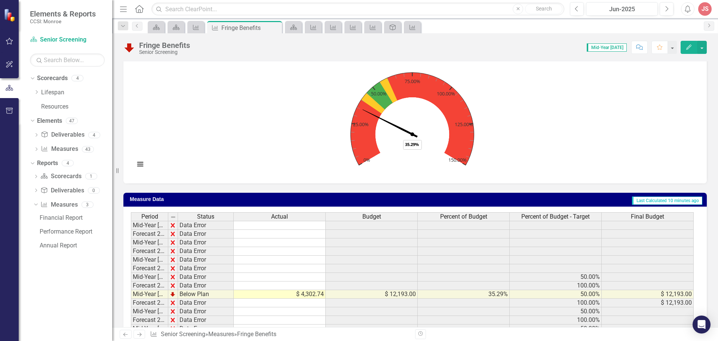
scroll to position [253, 0]
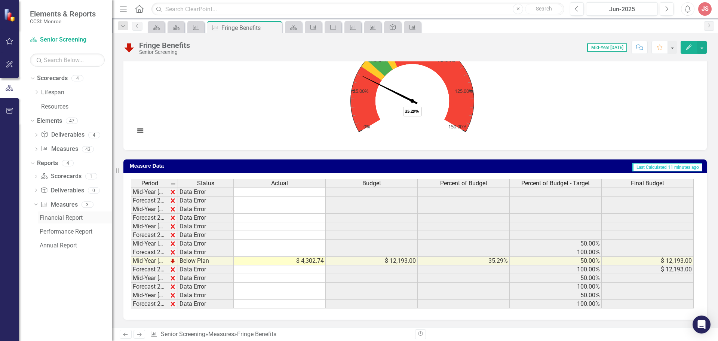
click at [59, 212] on link "Financial Report" at bounding box center [75, 217] width 74 height 12
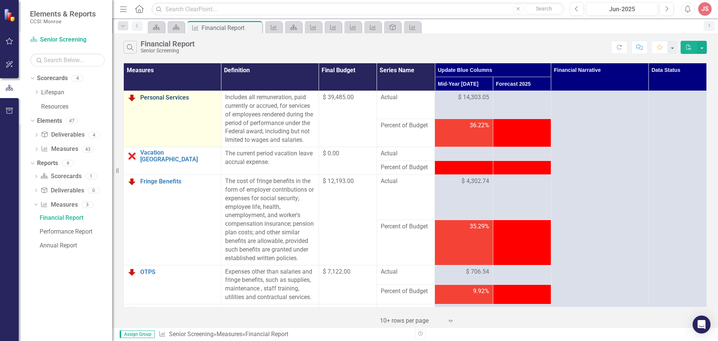
click at [162, 98] on link "Personal Services" at bounding box center [178, 97] width 77 height 7
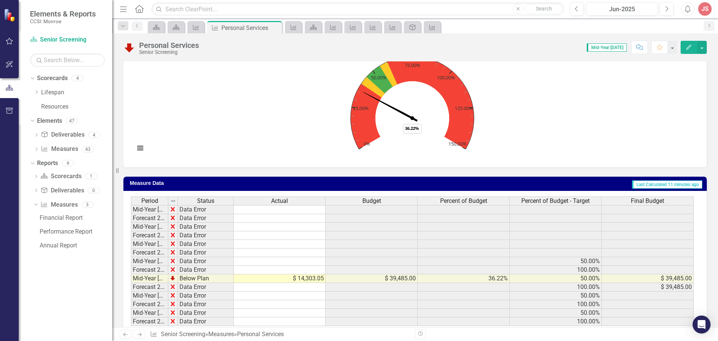
scroll to position [245, 0]
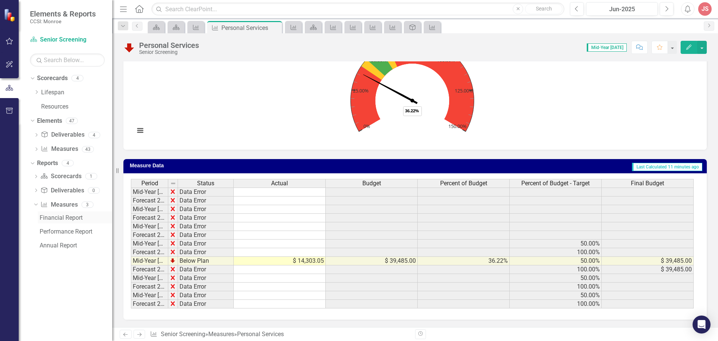
click at [64, 216] on div "Financial Report" at bounding box center [76, 217] width 73 height 7
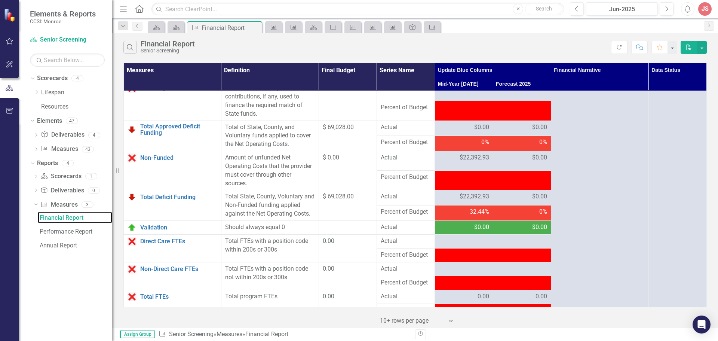
scroll to position [935, 0]
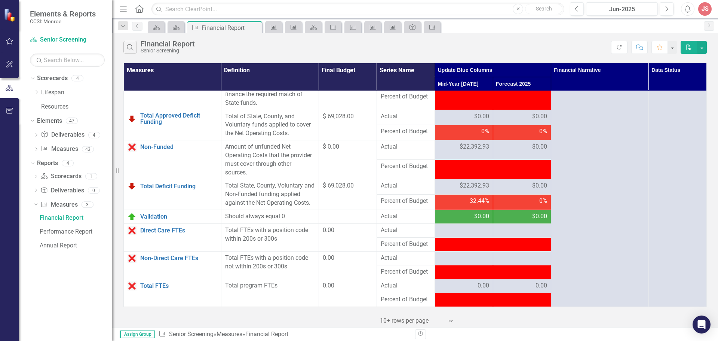
click at [406, 276] on span "Percent of Budget" at bounding box center [406, 271] width 50 height 9
click at [150, 234] on link "Direct Care FTEs" at bounding box center [178, 230] width 77 height 7
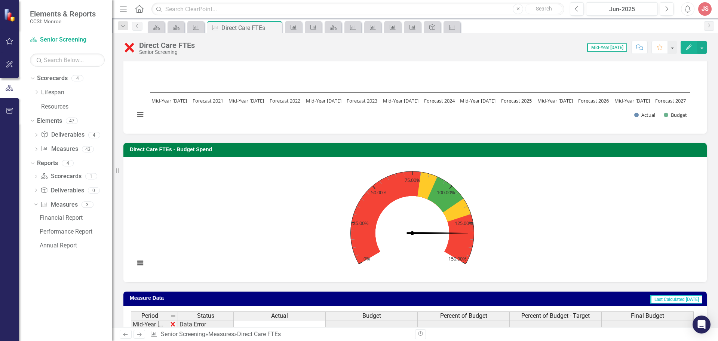
scroll to position [245, 0]
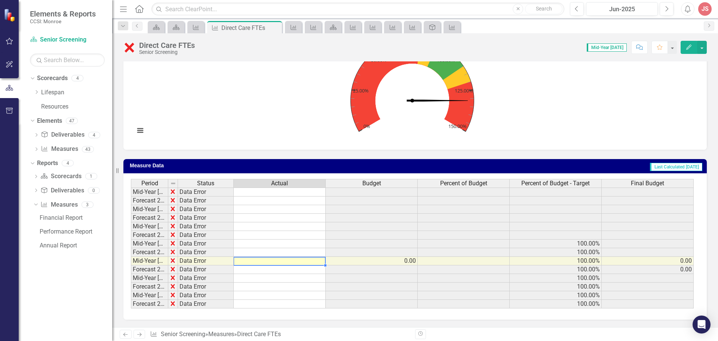
click at [260, 261] on td at bounding box center [280, 261] width 92 height 9
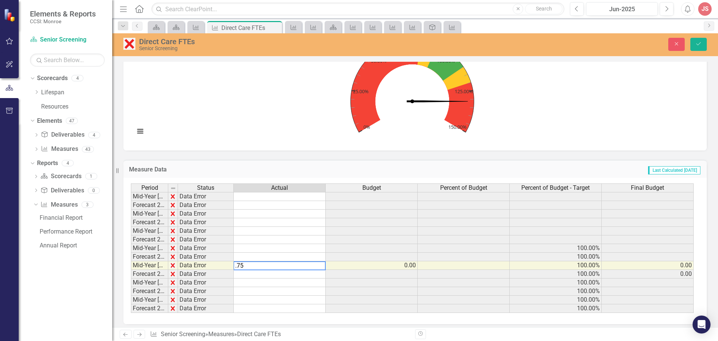
scroll to position [249, 0]
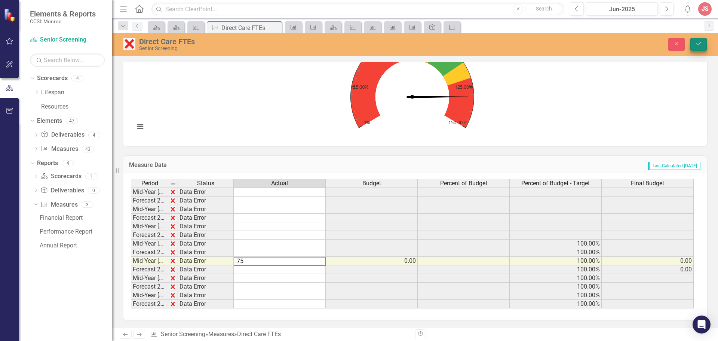
type textarea ".75"
click at [697, 43] on icon "Save" at bounding box center [698, 43] width 7 height 5
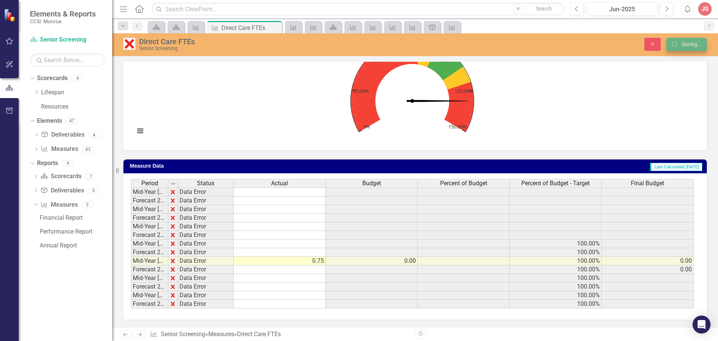
scroll to position [245, 0]
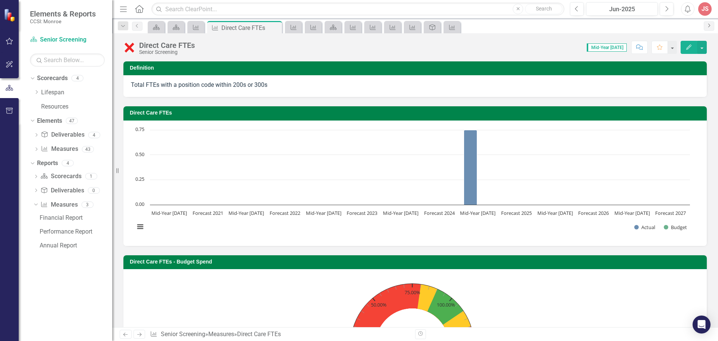
click at [710, 25] on icon "Next" at bounding box center [709, 25] width 6 height 4
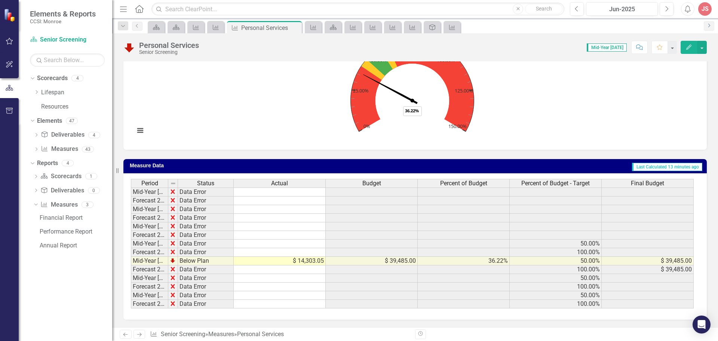
scroll to position [58, 0]
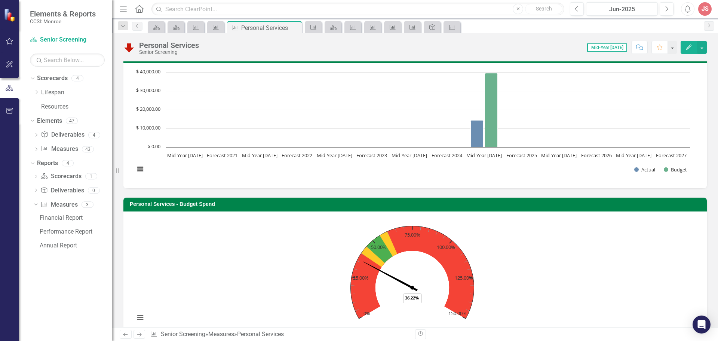
click at [140, 7] on icon "Home" at bounding box center [139, 9] width 10 height 8
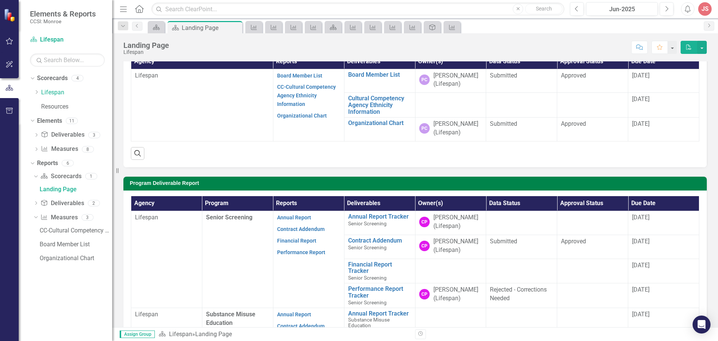
scroll to position [150, 0]
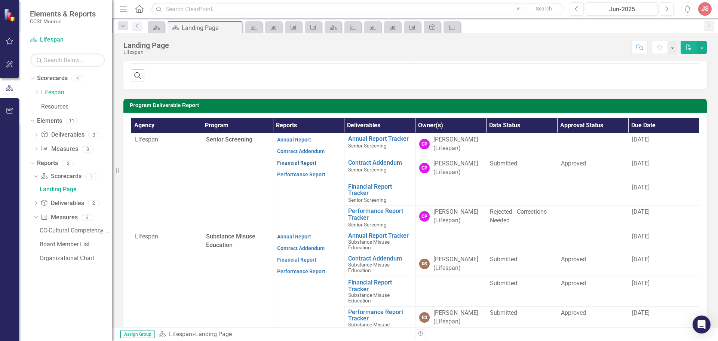
click at [294, 162] on link "Financial Report" at bounding box center [296, 163] width 39 height 6
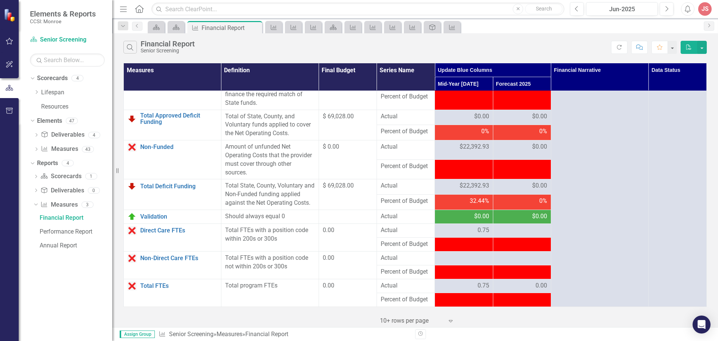
scroll to position [943, 0]
click at [162, 231] on link "Direct Care FTEs" at bounding box center [178, 230] width 77 height 7
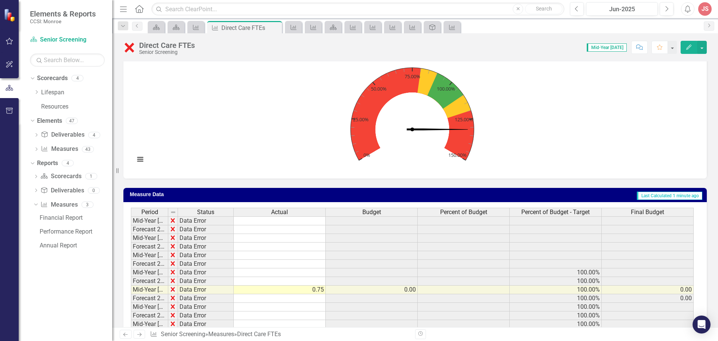
scroll to position [245, 0]
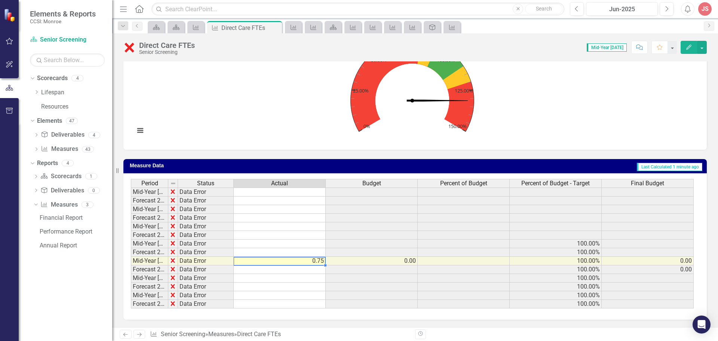
click at [298, 261] on td "0.75" at bounding box center [280, 261] width 92 height 9
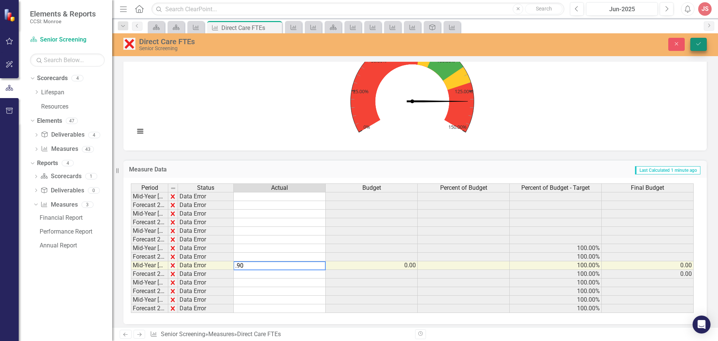
type textarea ".90"
click at [697, 46] on icon "Save" at bounding box center [698, 43] width 7 height 5
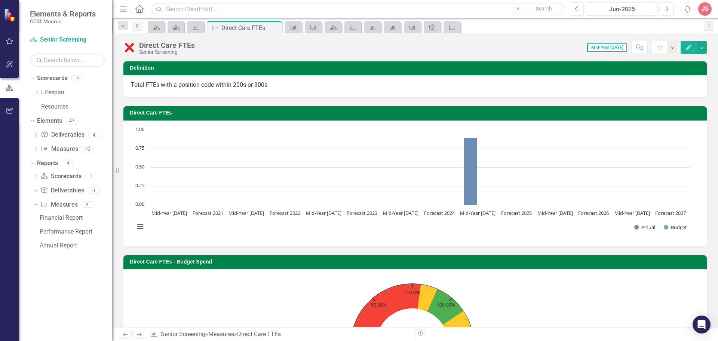
click at [137, 26] on icon "Previous" at bounding box center [137, 26] width 6 height 4
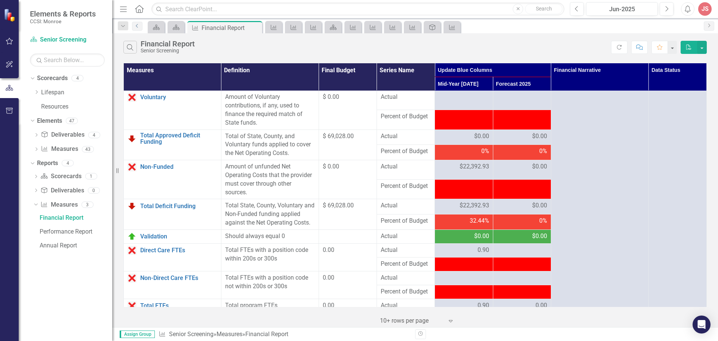
scroll to position [943, 0]
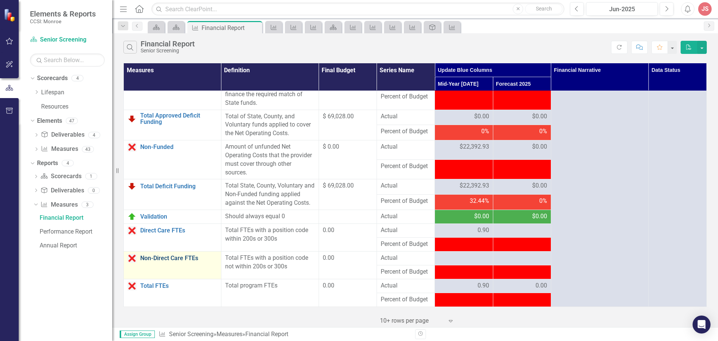
click at [173, 260] on link "Non-Direct Care FTEs" at bounding box center [178, 258] width 77 height 7
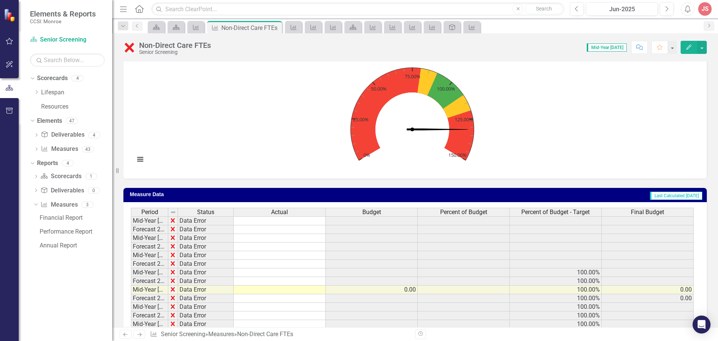
scroll to position [245, 0]
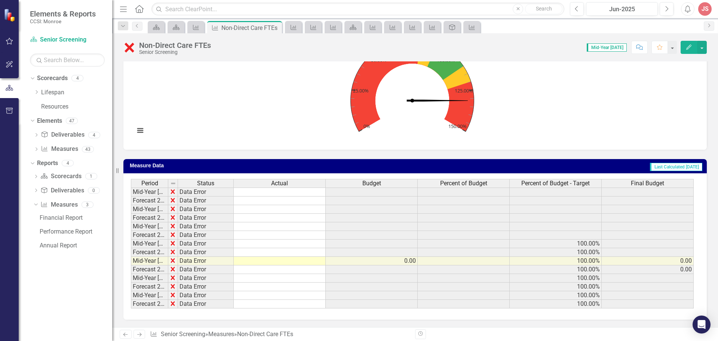
click at [280, 258] on td at bounding box center [280, 261] width 92 height 9
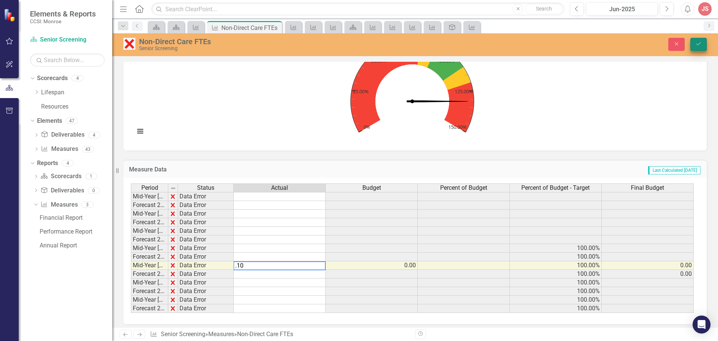
type textarea ".10"
click at [699, 45] on icon "Save" at bounding box center [698, 43] width 7 height 5
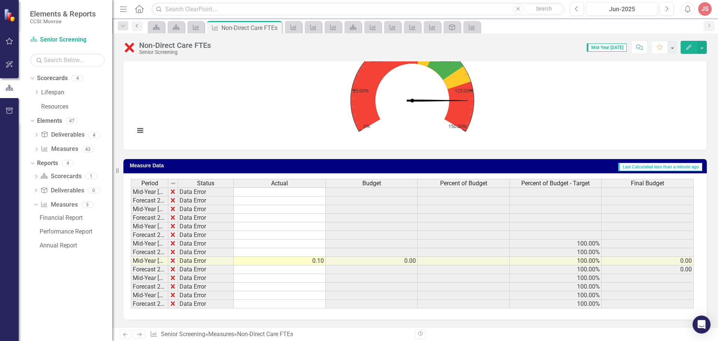
click at [137, 25] on icon "Previous" at bounding box center [137, 26] width 6 height 4
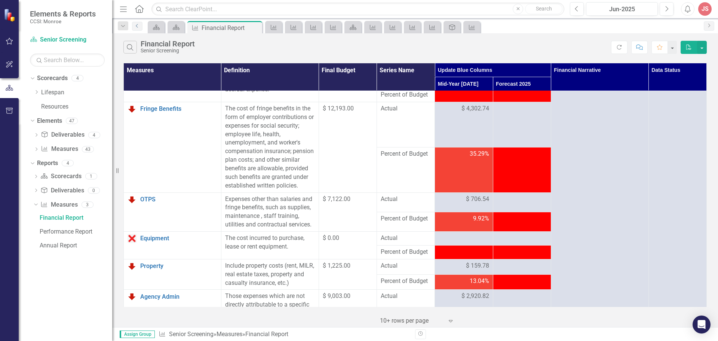
scroll to position [112, 0]
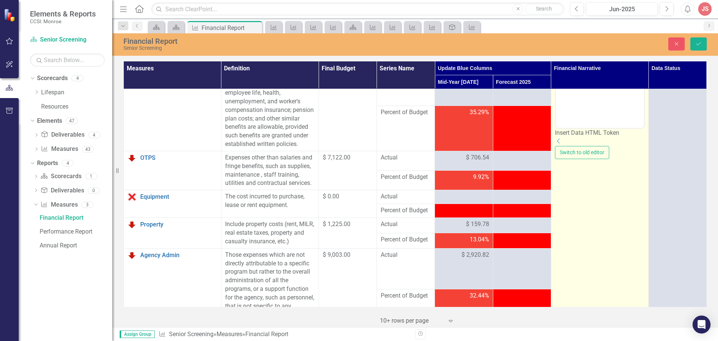
scroll to position [0, 0]
click at [573, 109] on body "Rich Text Area. Press ALT-0 for help." at bounding box center [599, 54] width 88 height 112
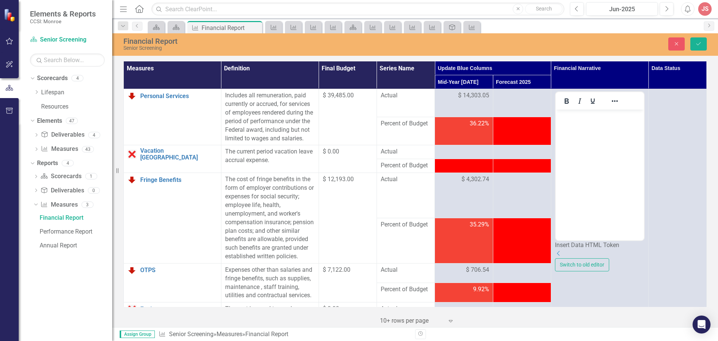
drag, startPoint x: 538, startPoint y: 131, endPoint x: 1, endPoint y: 22, distance: 547.2
click at [538, 128] on div at bounding box center [522, 123] width 50 height 9
click at [520, 145] on td at bounding box center [522, 131] width 58 height 28
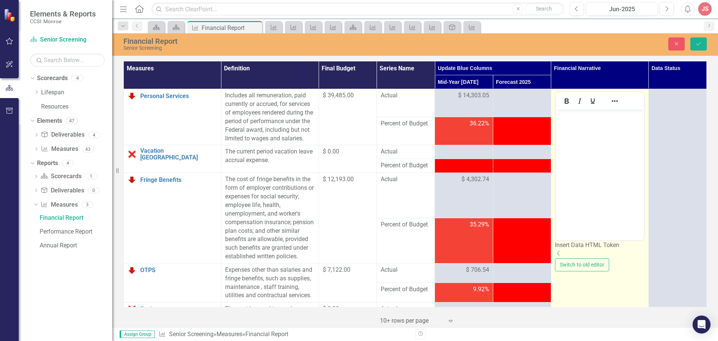
click at [564, 131] on body "Rich Text Area. Press ALT-0 for help." at bounding box center [599, 166] width 88 height 112
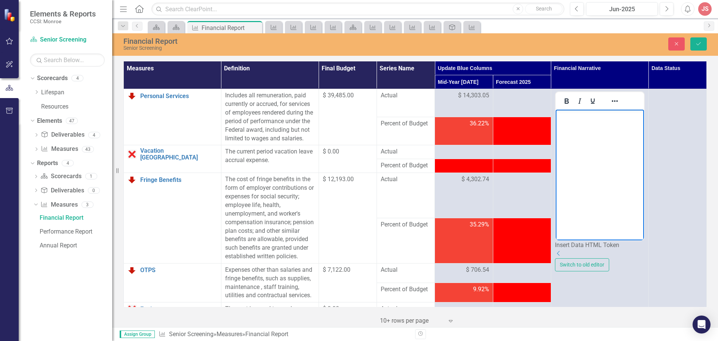
click at [540, 145] on td at bounding box center [522, 131] width 58 height 28
click at [521, 144] on td at bounding box center [522, 131] width 58 height 28
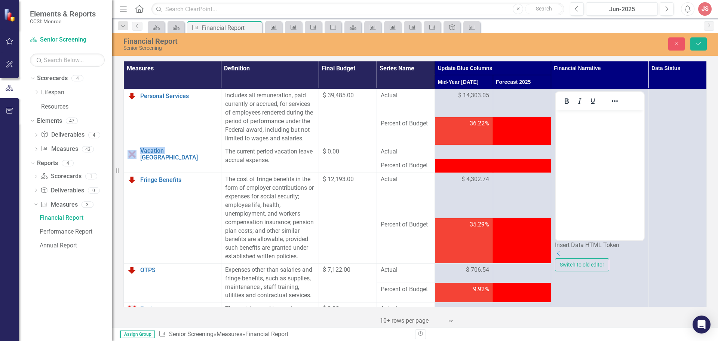
click at [521, 144] on td at bounding box center [522, 131] width 58 height 28
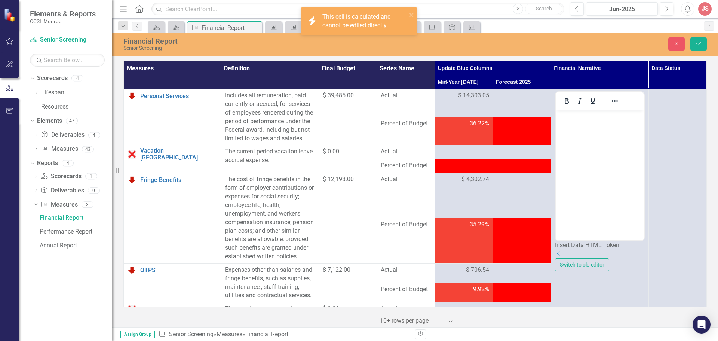
click at [487, 134] on td "36.22%" at bounding box center [464, 131] width 58 height 28
click at [435, 143] on td "36.22%" at bounding box center [464, 131] width 58 height 28
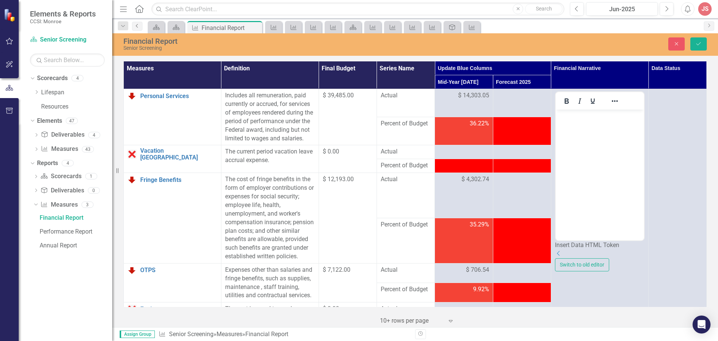
click at [139, 24] on icon "Previous" at bounding box center [137, 26] width 6 height 4
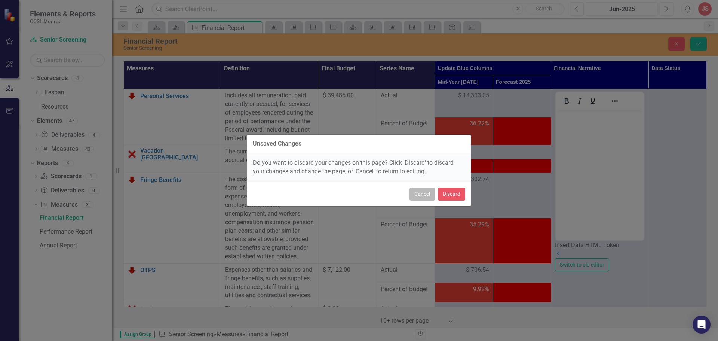
click at [415, 192] on button "Cancel" at bounding box center [421, 193] width 25 height 13
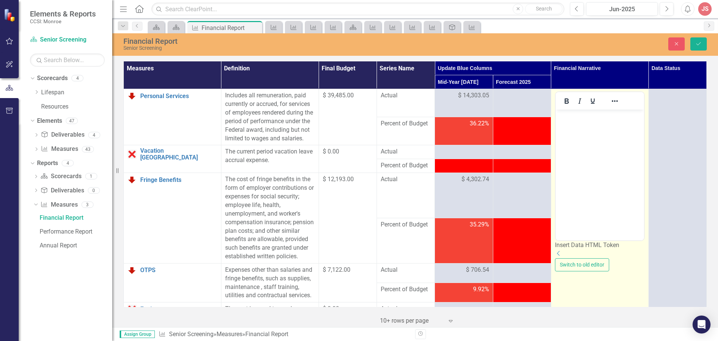
click at [560, 256] on icon at bounding box center [558, 253] width 3 height 5
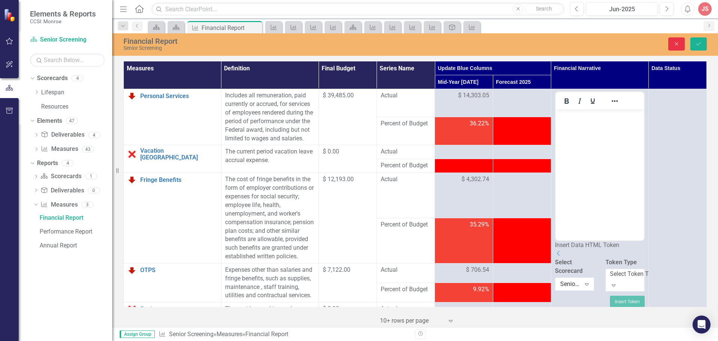
click at [677, 43] on icon "Close" at bounding box center [676, 43] width 7 height 5
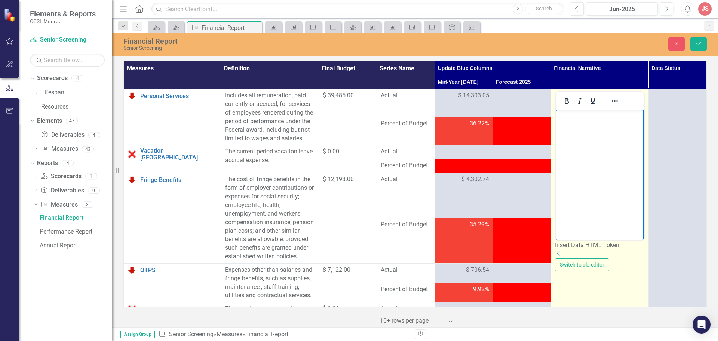
click at [582, 132] on body "Rich Text Area. Press ALT-0 for help." at bounding box center [599, 166] width 88 height 112
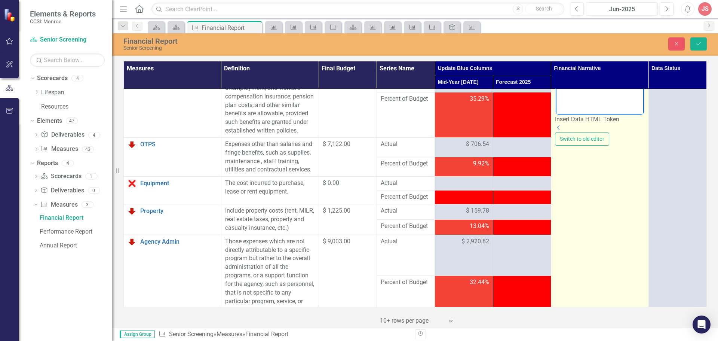
scroll to position [262, 0]
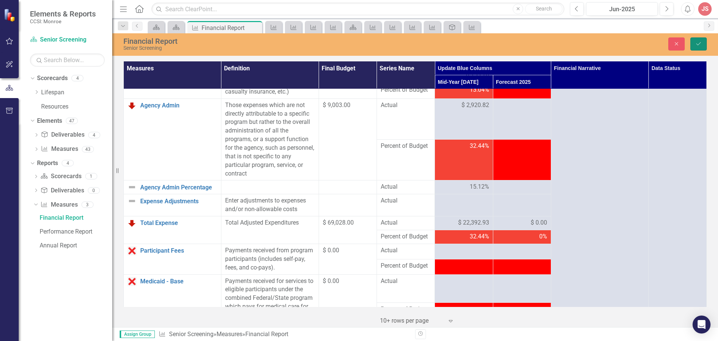
click at [697, 39] on button "Save" at bounding box center [698, 43] width 16 height 13
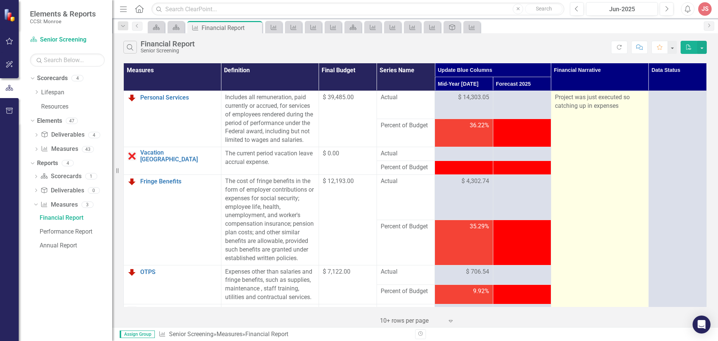
click at [575, 103] on p "Project was just executed so catching up in expenses" at bounding box center [600, 101] width 90 height 17
click at [614, 99] on p "Project was just executed so catching up in expenses" at bounding box center [600, 101] width 90 height 17
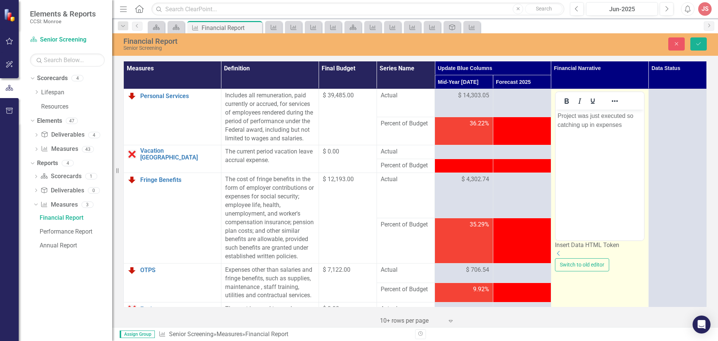
scroll to position [0, 0]
drag, startPoint x: 558, startPoint y: 126, endPoint x: 1271, endPoint y: 190, distance: 715.7
click at [558, 126] on p "Project was just executed so catching up in expenses" at bounding box center [599, 120] width 85 height 18
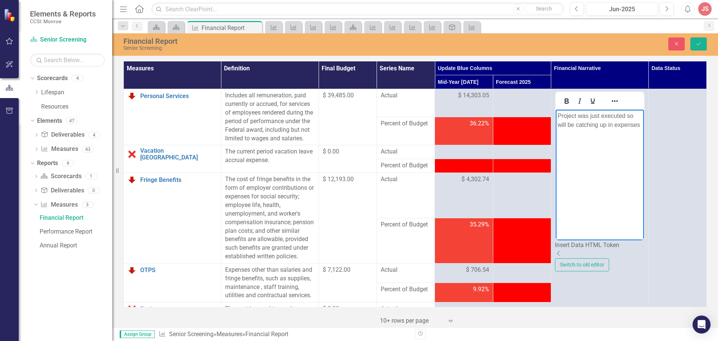
click at [696, 37] on div "Financial Report Senior Screening Close Save" at bounding box center [415, 44] width 606 height 22
click at [698, 44] on icon "Save" at bounding box center [698, 43] width 7 height 5
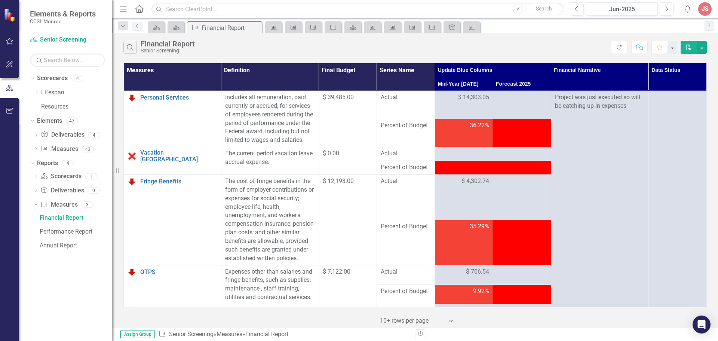
click at [709, 25] on icon "Next" at bounding box center [709, 25] width 6 height 4
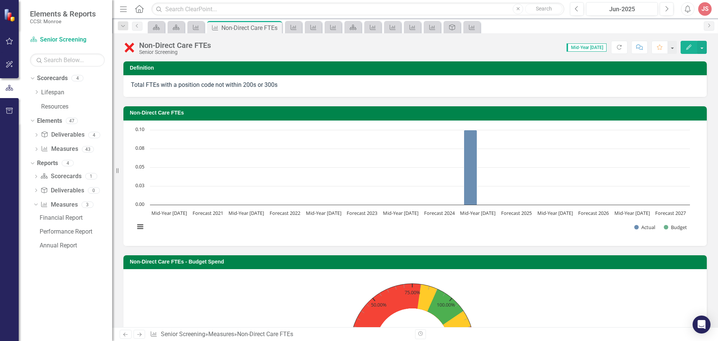
click at [546, 56] on div "Non-Direct Care FTEs Senior Screening Score: 0.00 Mid-Year 2025 Completed Refre…" at bounding box center [415, 180] width 606 height 294
click at [705, 26] on link "Next" at bounding box center [709, 25] width 10 height 9
click at [709, 25] on icon "Next" at bounding box center [709, 25] width 6 height 4
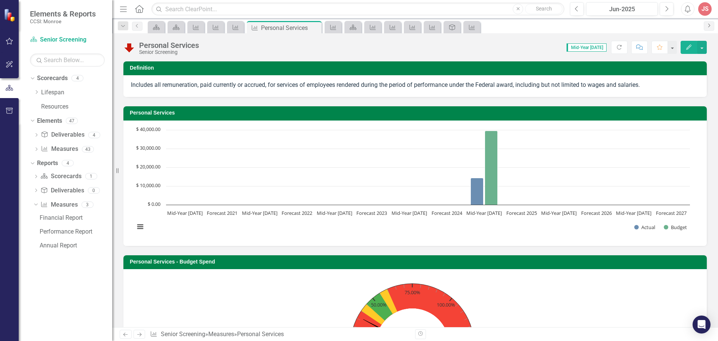
click at [709, 25] on icon "Next" at bounding box center [709, 25] width 6 height 4
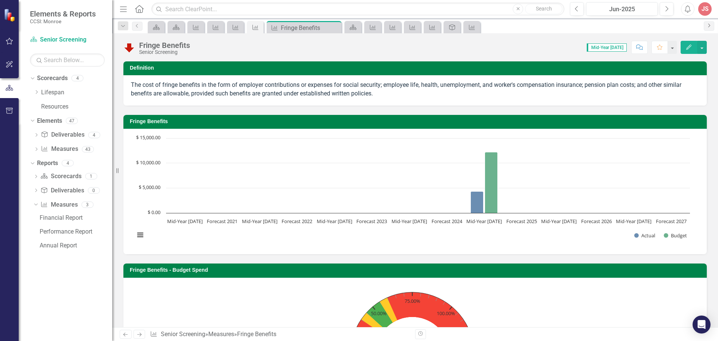
click at [709, 25] on icon "Next" at bounding box center [709, 25] width 6 height 4
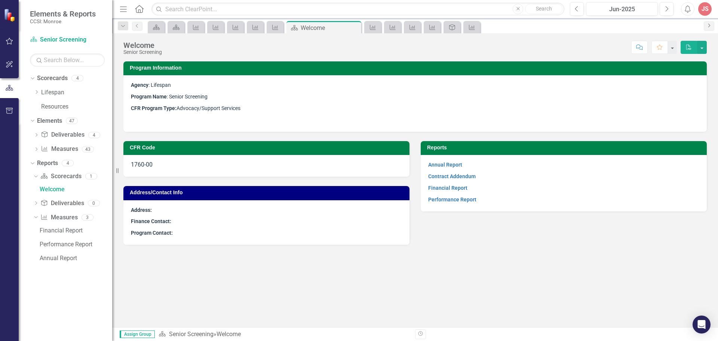
click at [709, 25] on icon "Next" at bounding box center [709, 25] width 6 height 4
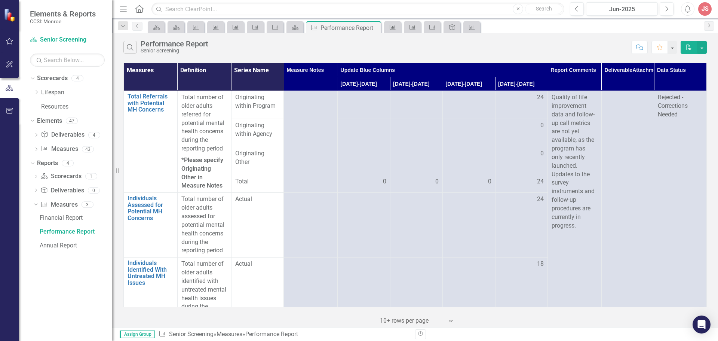
click at [709, 25] on icon "Next" at bounding box center [709, 25] width 6 height 4
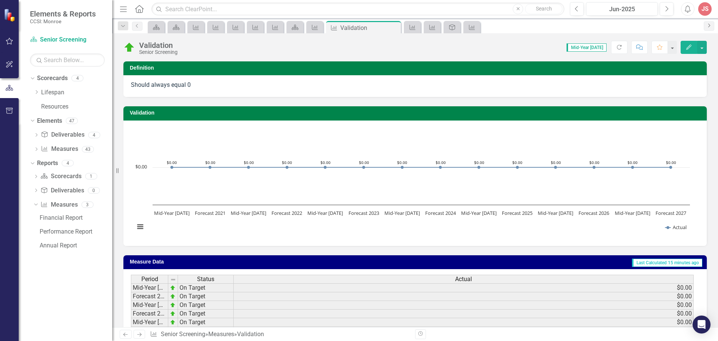
click at [709, 25] on icon "Next" at bounding box center [709, 25] width 6 height 4
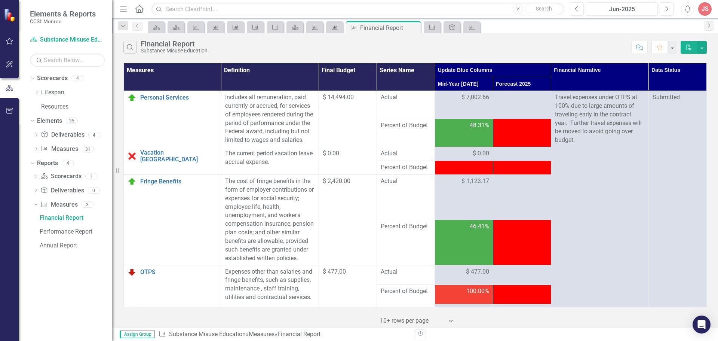
click at [709, 25] on icon "Next" at bounding box center [709, 25] width 6 height 4
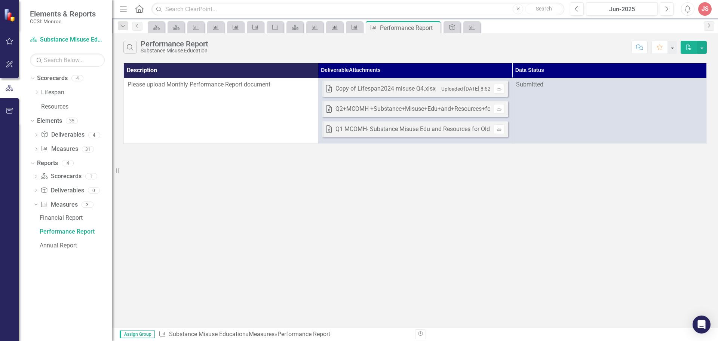
click at [709, 25] on icon "Next" at bounding box center [709, 25] width 6 height 4
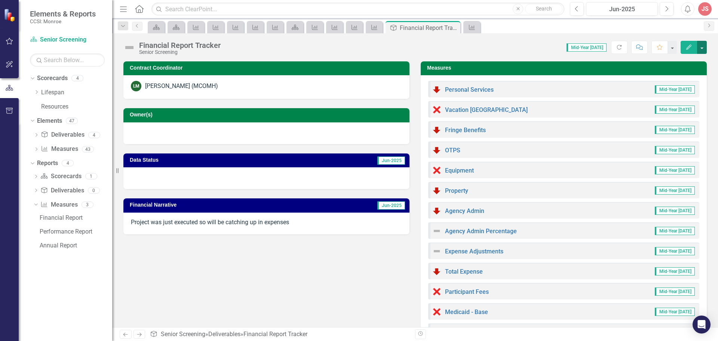
click at [702, 45] on button "button" at bounding box center [702, 47] width 10 height 13
click at [162, 30] on link "Scorecard" at bounding box center [156, 26] width 13 height 9
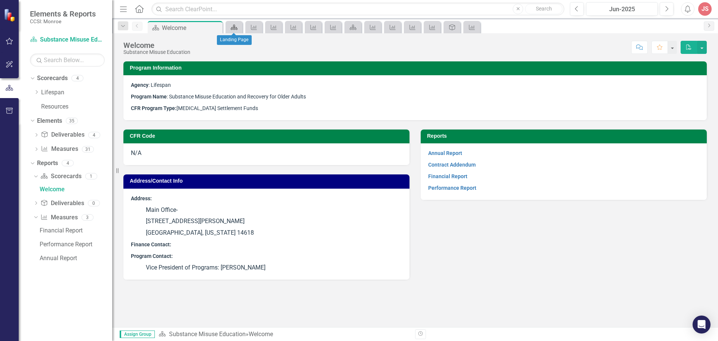
click at [236, 25] on icon "Scorecard" at bounding box center [233, 27] width 7 height 6
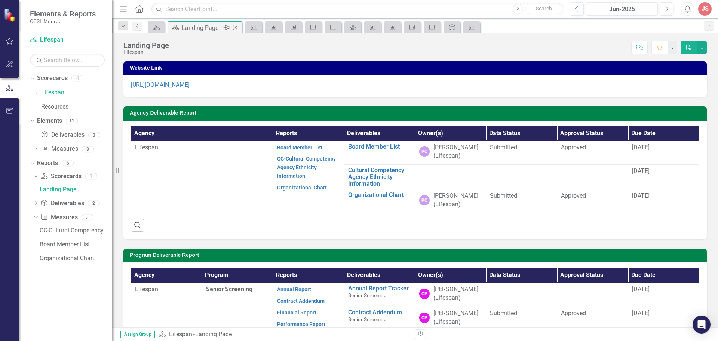
click at [237, 26] on icon "Close" at bounding box center [234, 28] width 7 height 6
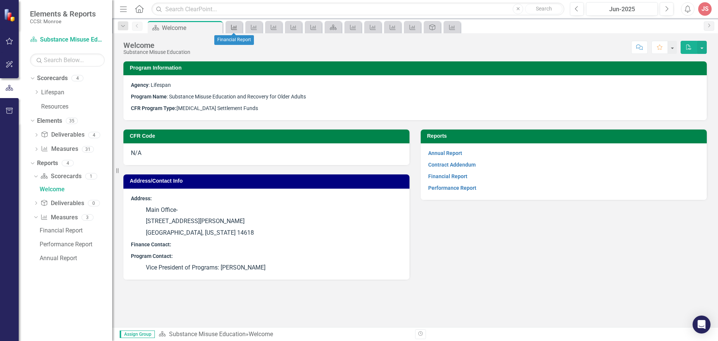
click at [240, 29] on link "Measure" at bounding box center [233, 26] width 13 height 9
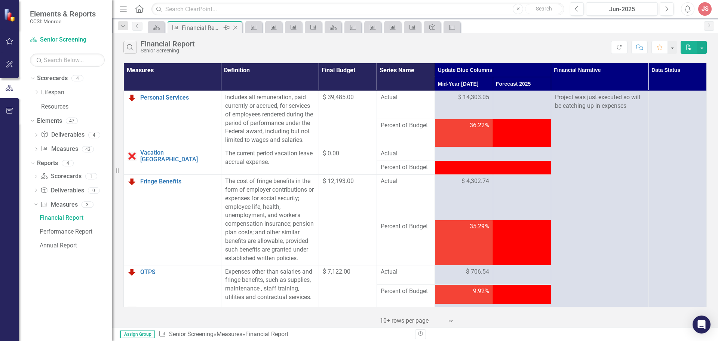
click at [236, 29] on icon "Close" at bounding box center [234, 28] width 7 height 6
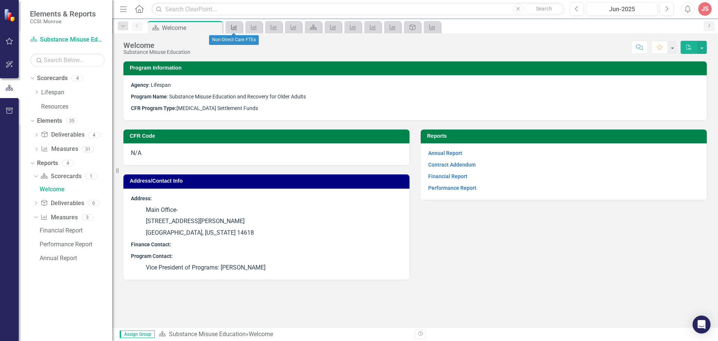
click at [236, 27] on icon at bounding box center [234, 27] width 6 height 5
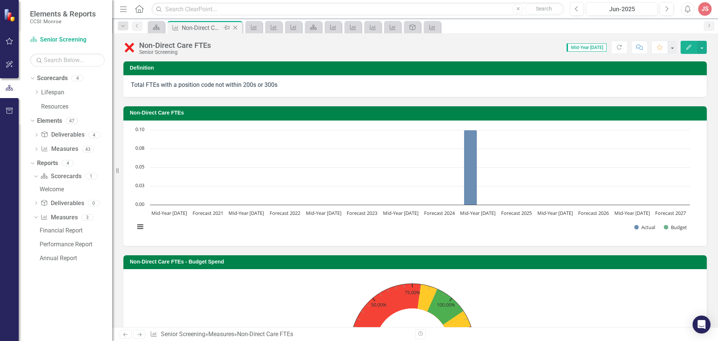
click at [238, 26] on icon "Close" at bounding box center [234, 28] width 7 height 6
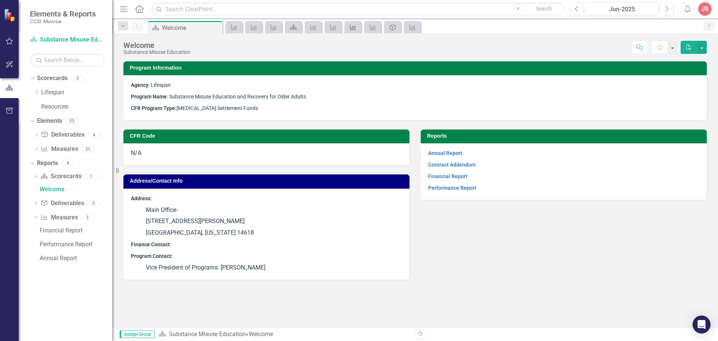
click at [358, 25] on link "Measure" at bounding box center [352, 26] width 13 height 9
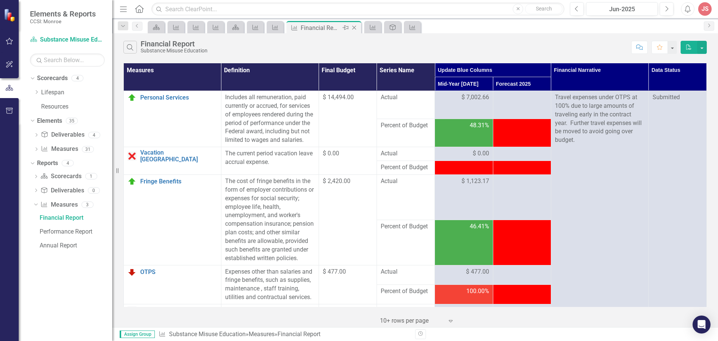
click at [360, 26] on div "Measure Financial Report Pin Close" at bounding box center [323, 27] width 75 height 12
click at [350, 29] on icon "Close" at bounding box center [353, 28] width 7 height 6
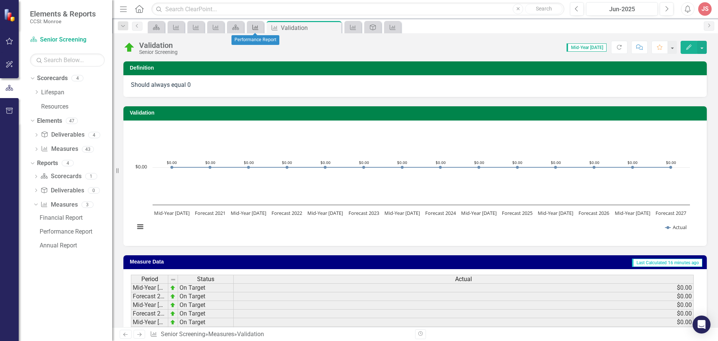
click at [259, 26] on icon "Measure" at bounding box center [255, 27] width 7 height 6
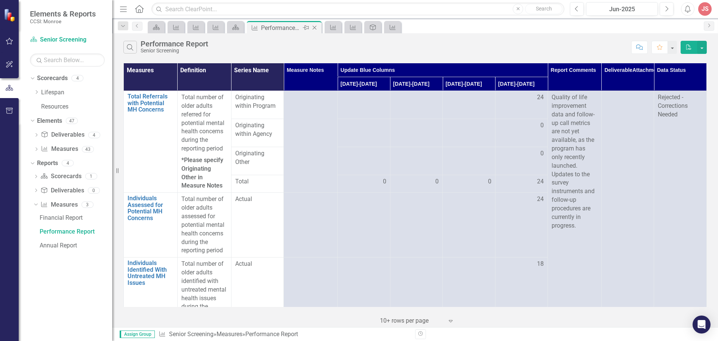
click at [312, 27] on icon "Close" at bounding box center [314, 28] width 7 height 6
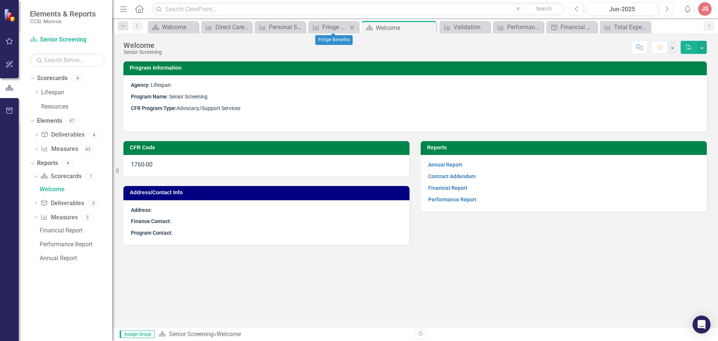
click at [350, 26] on icon "Close" at bounding box center [351, 27] width 7 height 6
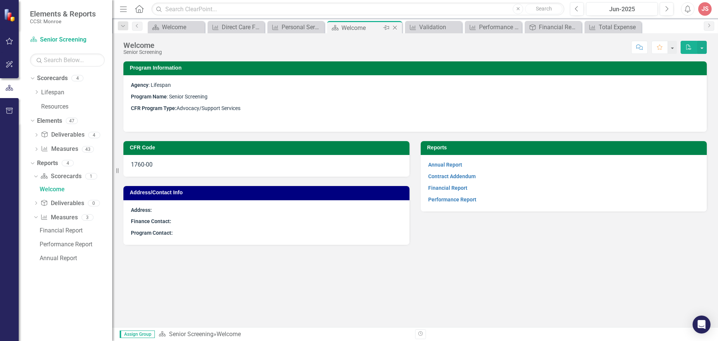
click at [396, 27] on icon at bounding box center [395, 28] width 4 height 4
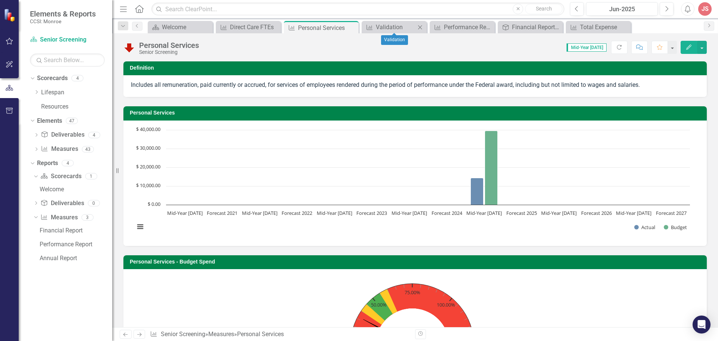
click at [421, 28] on icon at bounding box center [420, 27] width 4 height 4
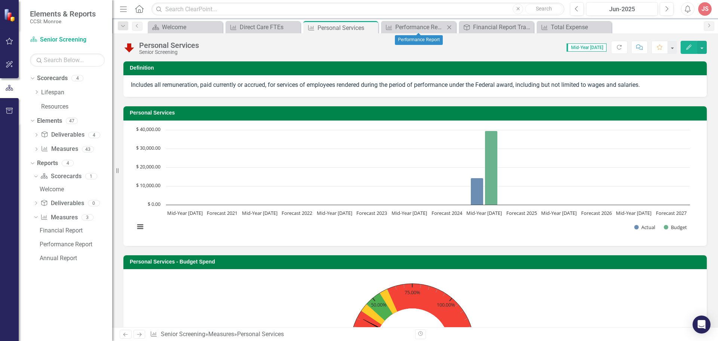
click at [449, 26] on icon "Close" at bounding box center [448, 27] width 7 height 6
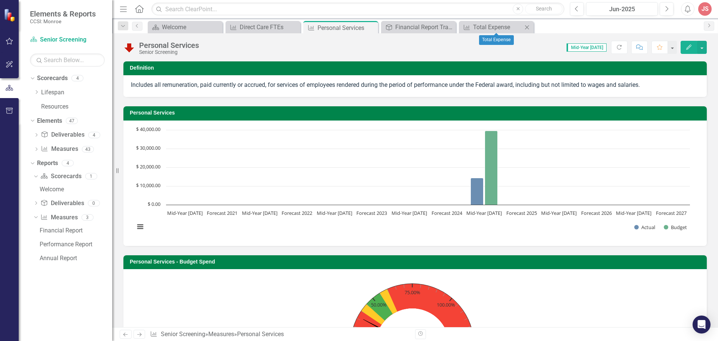
click at [527, 26] on icon "Close" at bounding box center [526, 27] width 7 height 6
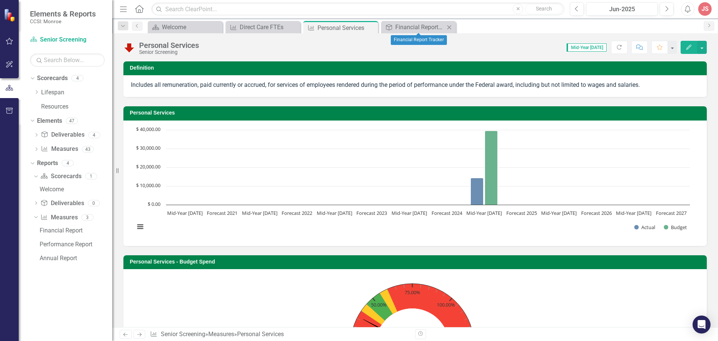
click at [449, 28] on icon "Close" at bounding box center [448, 27] width 7 height 6
click at [374, 28] on icon "Close" at bounding box center [370, 28] width 7 height 6
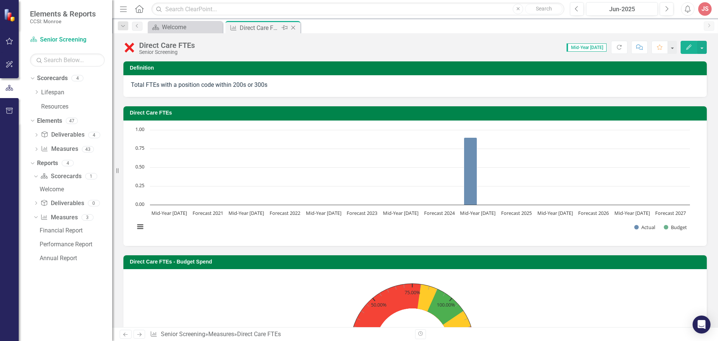
click at [289, 24] on div "Close" at bounding box center [293, 27] width 9 height 9
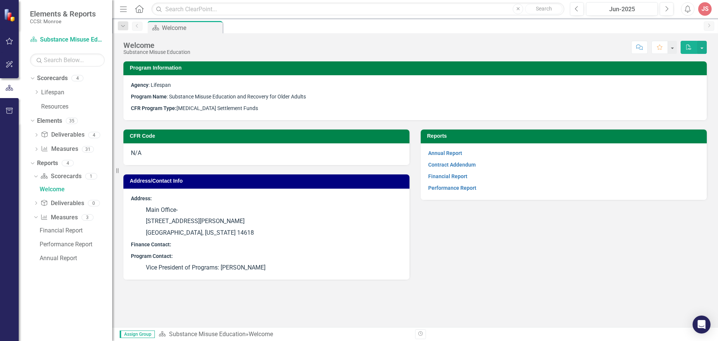
click at [144, 4] on div "Menu Home Search Close Search" at bounding box center [340, 9] width 445 height 14
click at [142, 7] on icon at bounding box center [139, 9] width 9 height 8
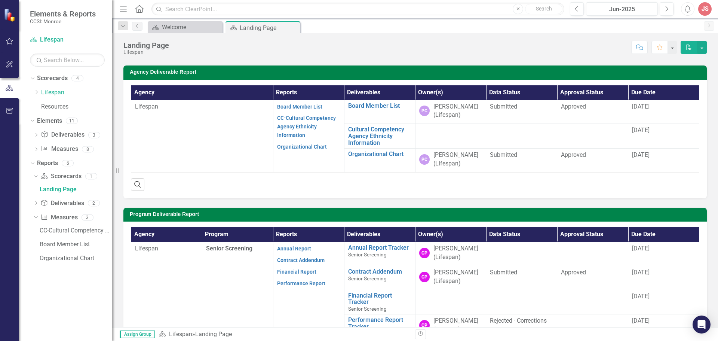
scroll to position [75, 0]
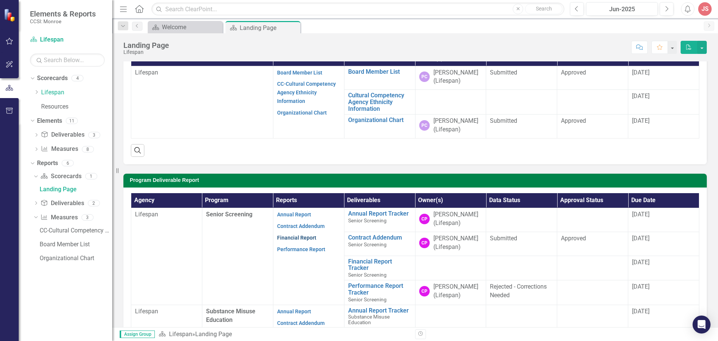
click at [301, 237] on link "Financial Report" at bounding box center [296, 237] width 39 height 6
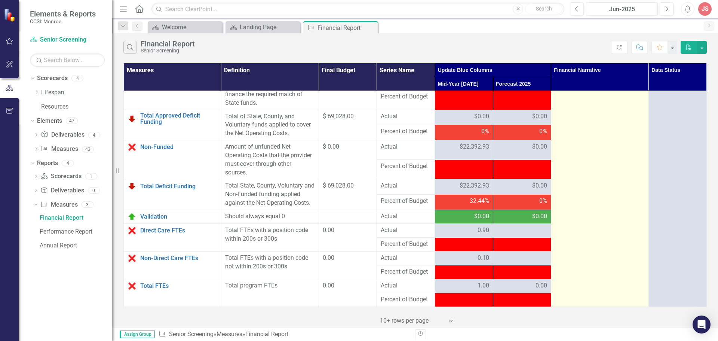
scroll to position [943, 0]
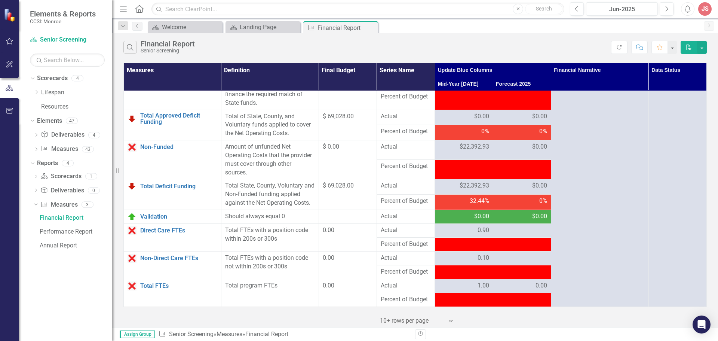
click at [638, 47] on icon "Comment" at bounding box center [639, 47] width 7 height 5
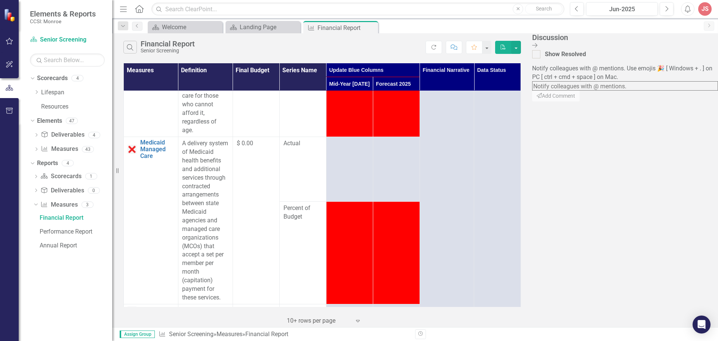
click at [537, 44] on icon "Close Discussion Bar" at bounding box center [534, 45] width 5 height 6
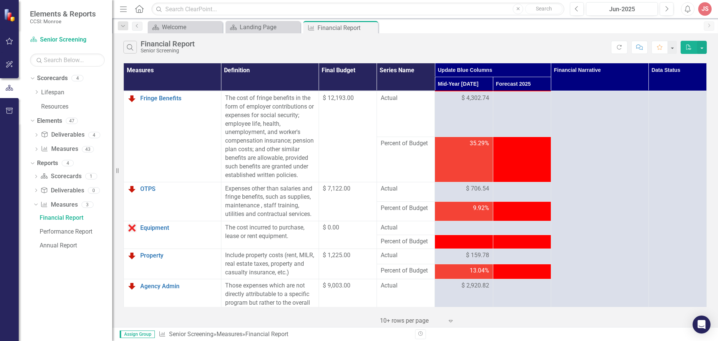
scroll to position [0, 0]
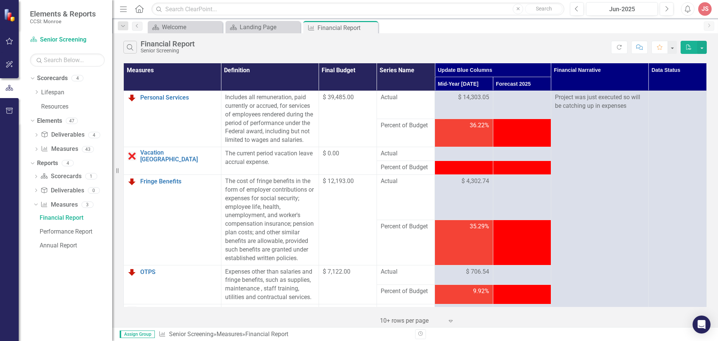
click at [476, 70] on th "Update Blue Columns" at bounding box center [493, 70] width 116 height 14
click at [476, 70] on th "Update Blue Columns Sort Ascending" at bounding box center [493, 70] width 116 height 14
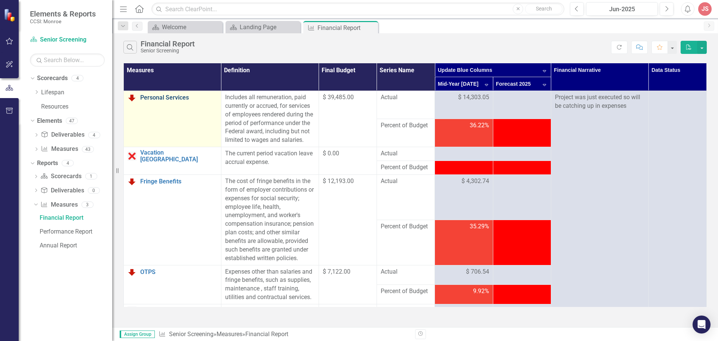
click at [168, 99] on link "Personal Services" at bounding box center [178, 97] width 77 height 7
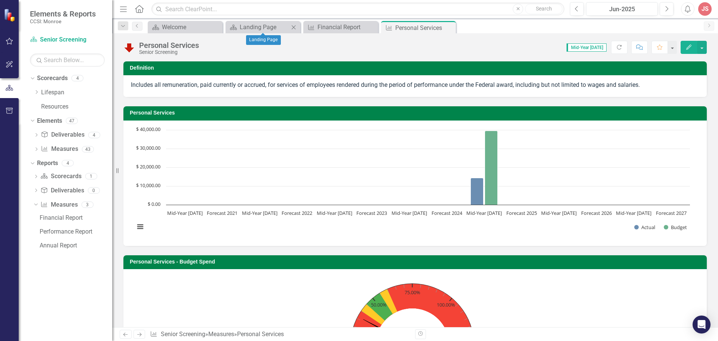
click at [293, 27] on icon "Close" at bounding box center [293, 27] width 7 height 6
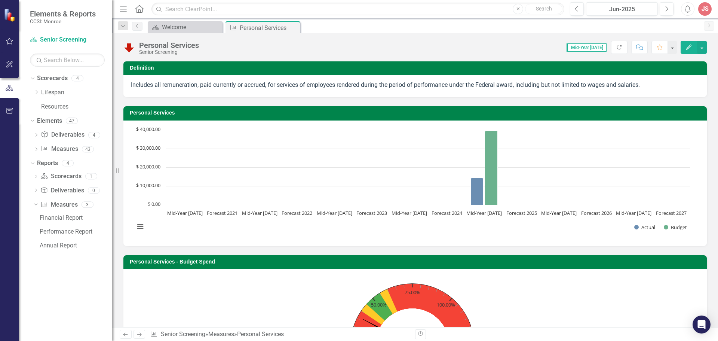
click at [0, 0] on icon "Close" at bounding box center [0, 0] width 0 height 0
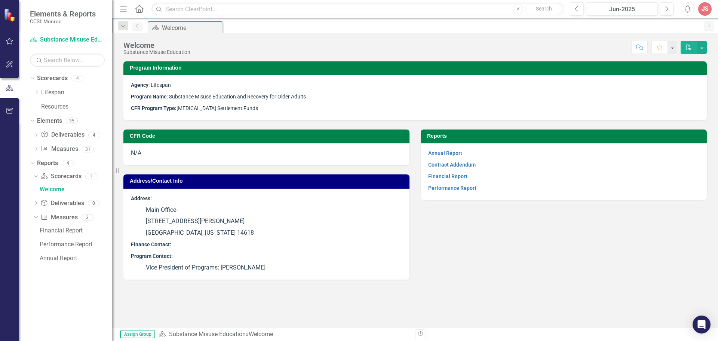
click at [467, 301] on div "Program Information Agency : Lifespan Program Name : Substance Misuse Education…" at bounding box center [415, 194] width 606 height 266
click at [436, 174] on link "Financial Report" at bounding box center [447, 176] width 39 height 6
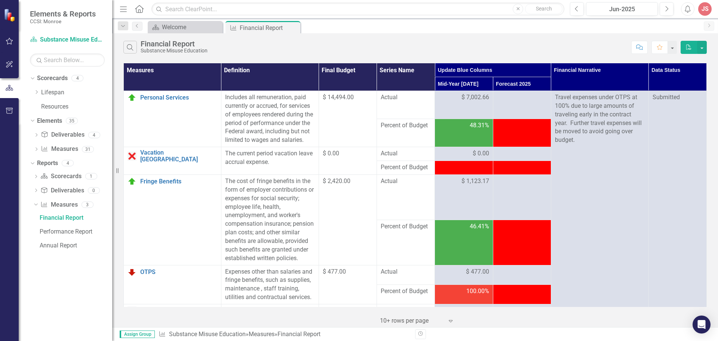
click at [664, 79] on th "Data Status" at bounding box center [677, 77] width 58 height 28
click at [143, 0] on div "Menu Home Search Close Search Previous Jun-2025 Next Alerts JS User Edit Profil…" at bounding box center [415, 9] width 606 height 18
click at [141, 15] on div "Menu Home Search Close Search" at bounding box center [340, 9] width 445 height 14
click at [140, 8] on icon "Home" at bounding box center [139, 9] width 10 height 8
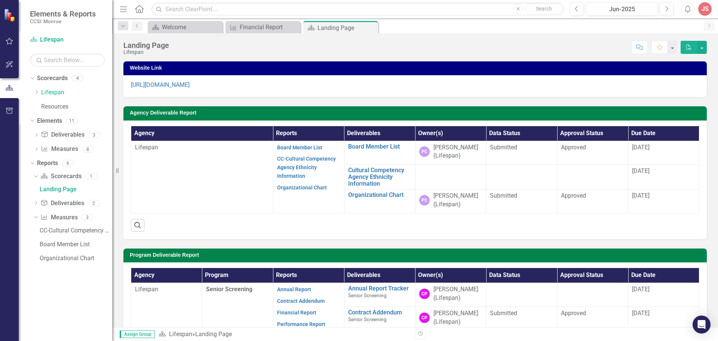
scroll to position [150, 0]
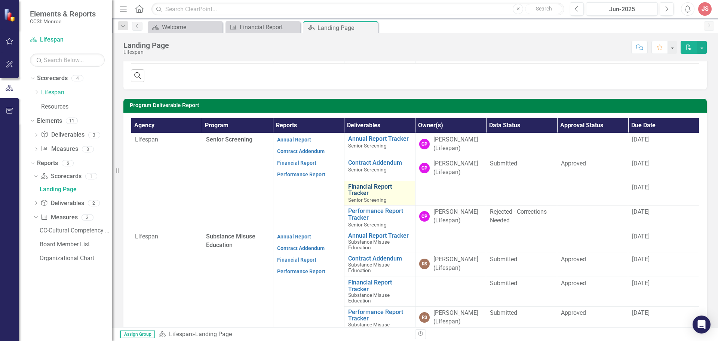
click at [375, 186] on link "Financial Report Tracker" at bounding box center [379, 189] width 63 height 13
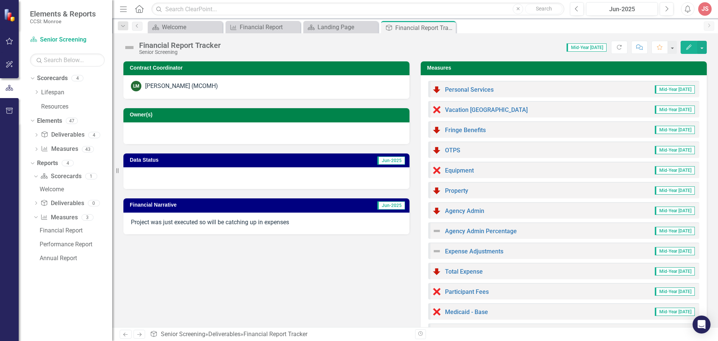
click at [388, 162] on span "Jun-2025" at bounding box center [391, 160] width 28 height 8
click at [156, 171] on div at bounding box center [266, 178] width 286 height 22
click at [169, 166] on td "Data Status" at bounding box center [199, 160] width 139 height 11
click at [178, 159] on h3 "Data Status" at bounding box center [199, 160] width 139 height 6
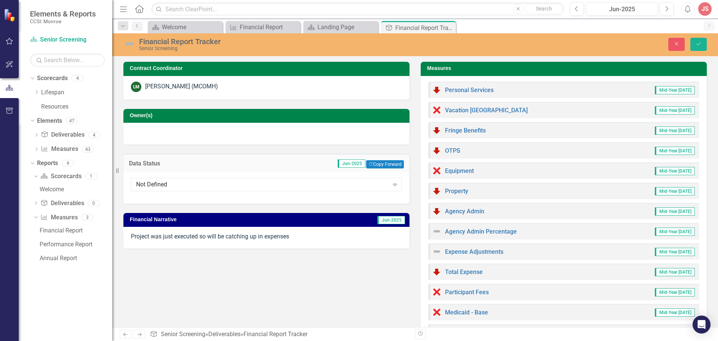
click at [178, 159] on div "Data Status Jun-2025 Copy Forward Copy Forward" at bounding box center [266, 163] width 286 height 18
click at [208, 185] on div "Not Defined" at bounding box center [262, 184] width 253 height 9
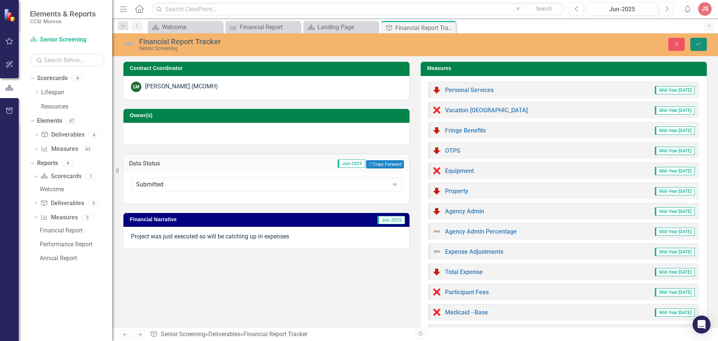
click at [696, 41] on icon "Save" at bounding box center [698, 43] width 7 height 5
